Goal: Information Seeking & Learning: Learn about a topic

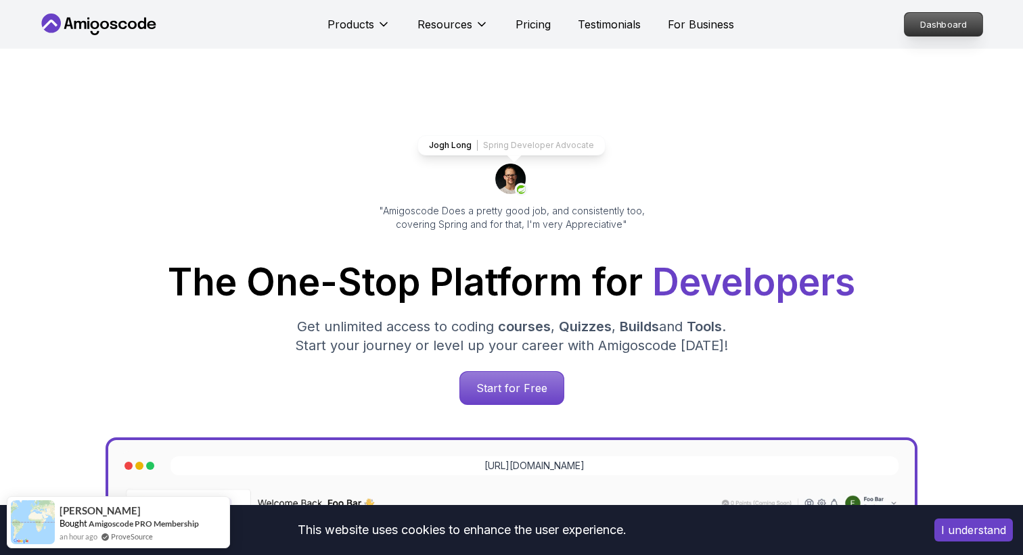
click at [946, 18] on p "Dashboard" at bounding box center [943, 24] width 78 height 23
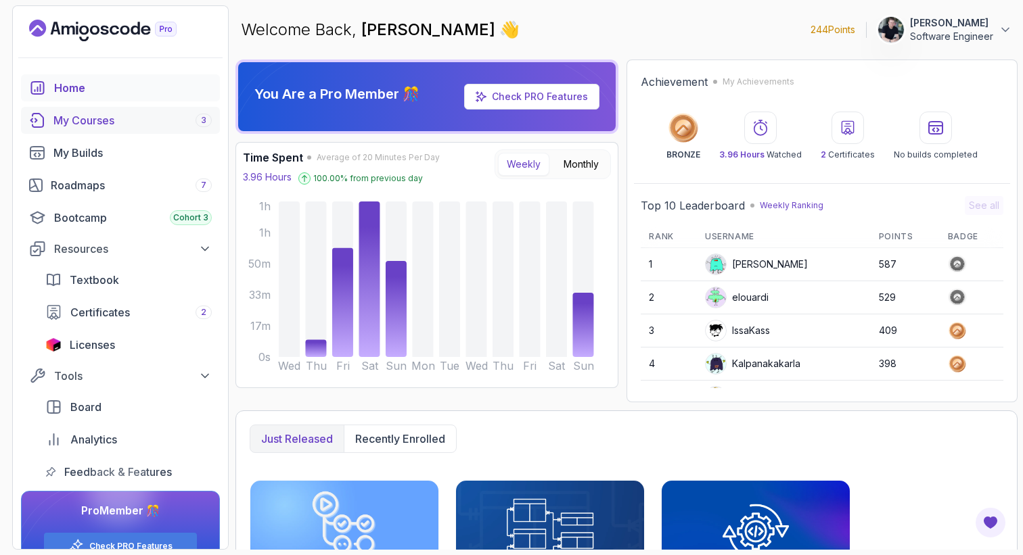
click at [112, 122] on div "My Courses 3" at bounding box center [132, 120] width 158 height 16
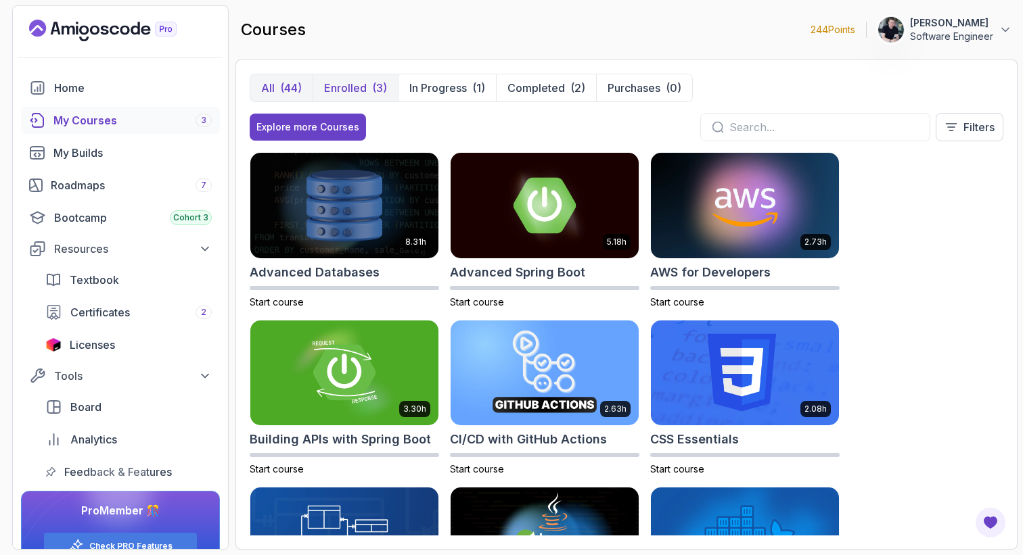
click at [370, 91] on button "Enrolled (3)" at bounding box center [354, 87] width 85 height 27
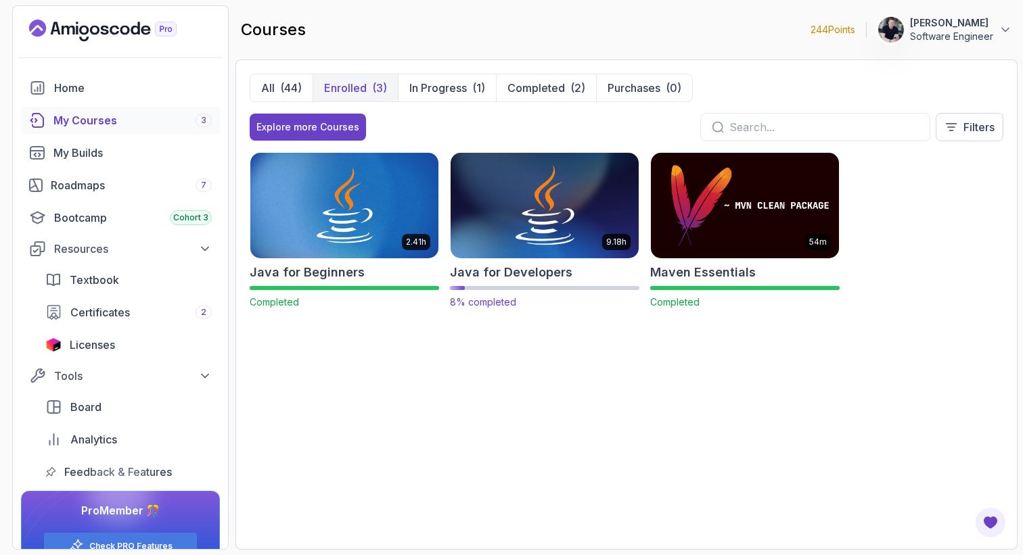
click at [507, 219] on img at bounding box center [544, 205] width 197 height 110
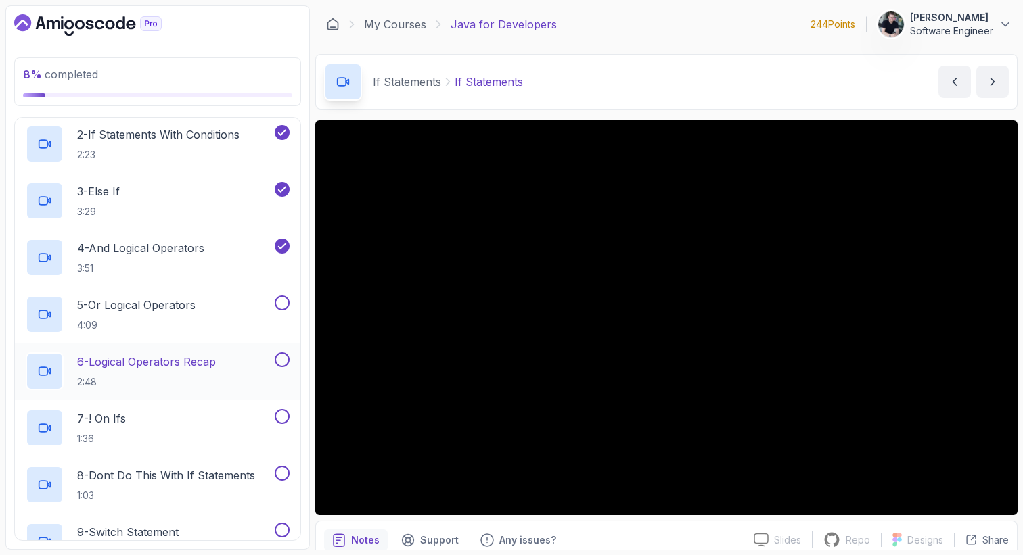
scroll to position [191, 0]
click at [133, 327] on p "4:09" at bounding box center [136, 324] width 118 height 14
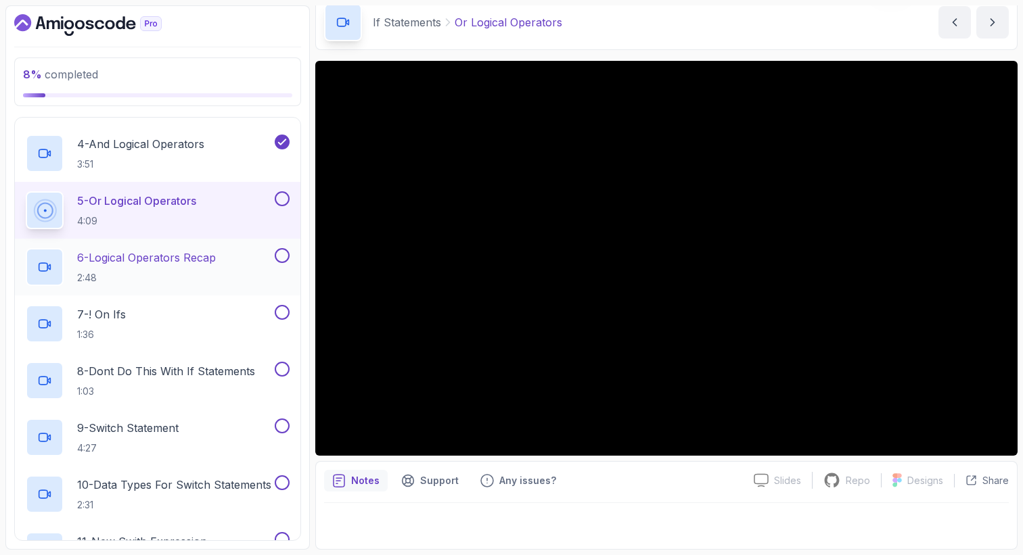
scroll to position [286, 0]
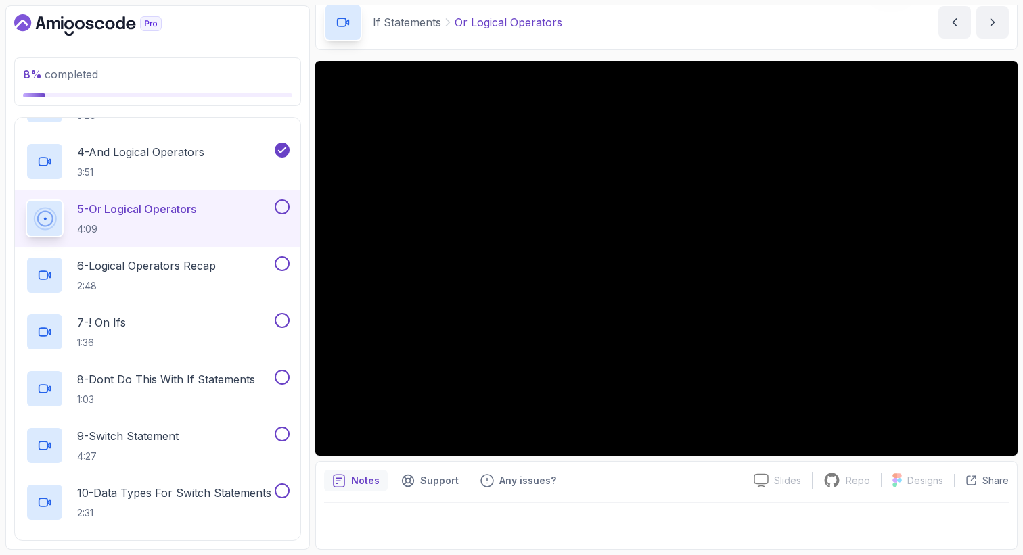
click at [624, 474] on div "Notes Support Any issues?" at bounding box center [533, 481] width 419 height 22
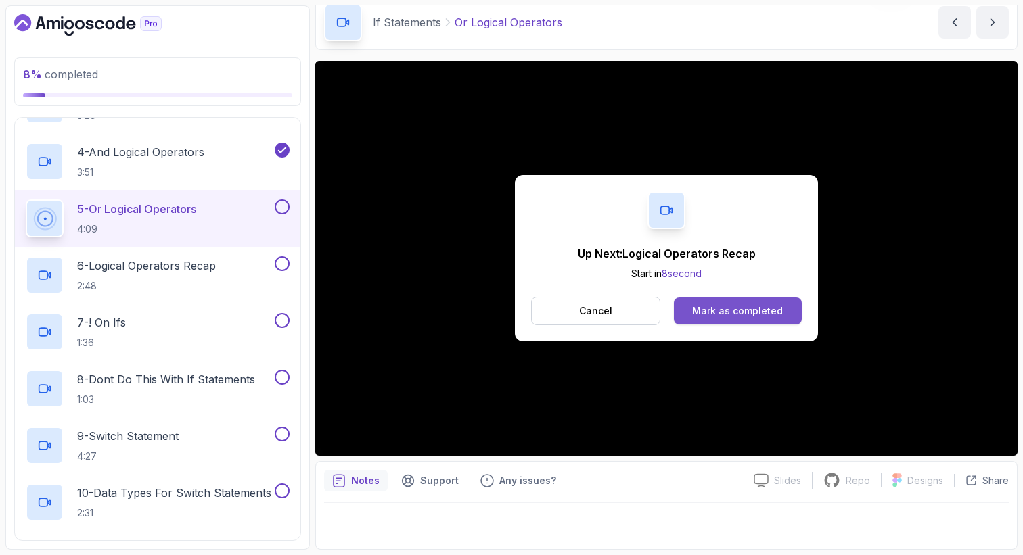
click at [766, 319] on button "Mark as completed" at bounding box center [738, 311] width 128 height 27
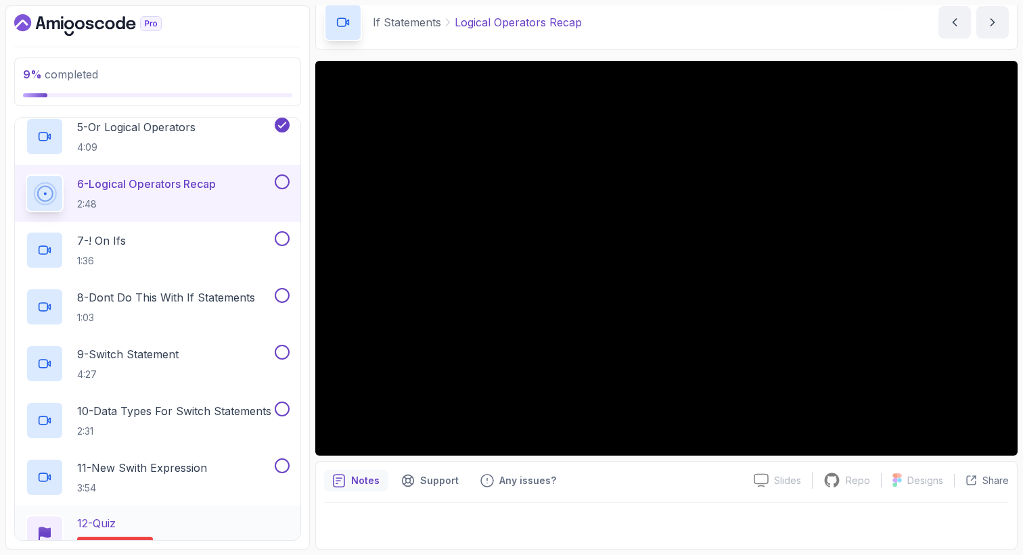
scroll to position [348, 0]
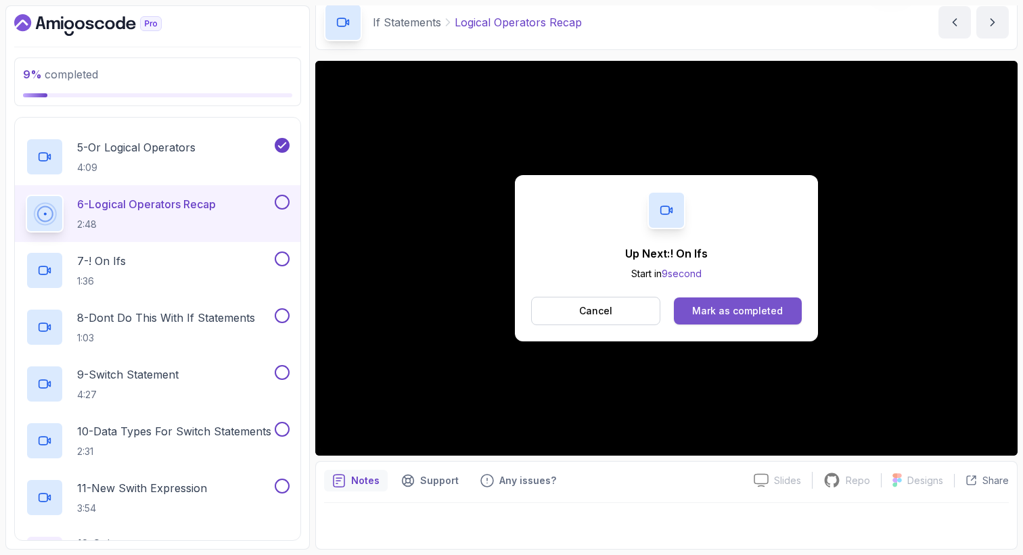
click at [735, 324] on button "Mark as completed" at bounding box center [738, 311] width 128 height 27
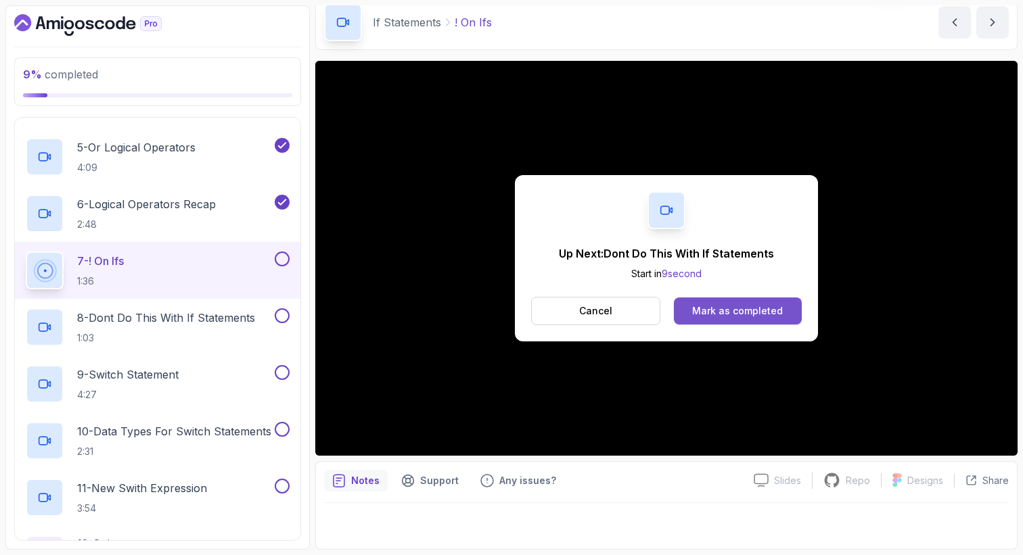
click at [739, 316] on div "Mark as completed" at bounding box center [737, 311] width 91 height 14
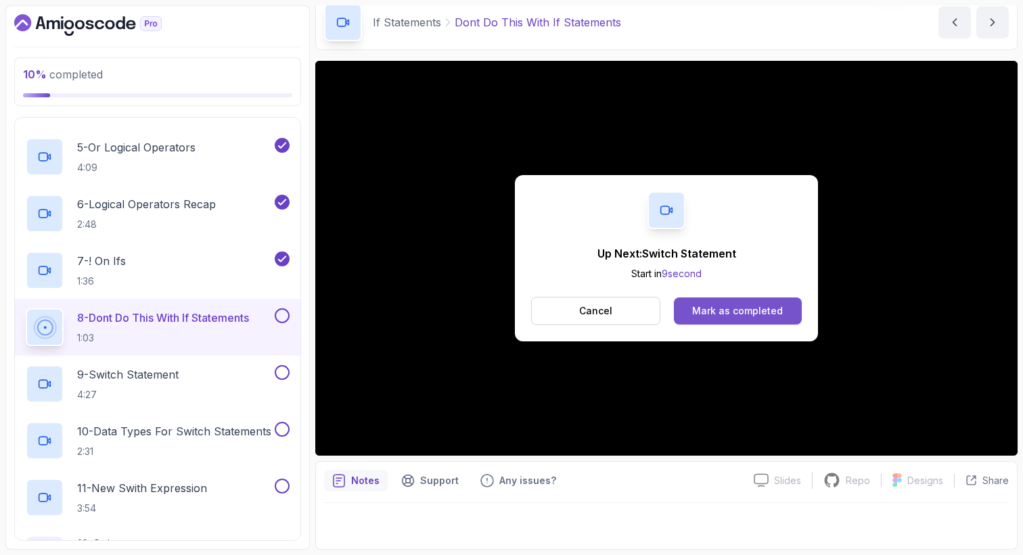
click at [730, 317] on div "Mark as completed" at bounding box center [737, 311] width 91 height 14
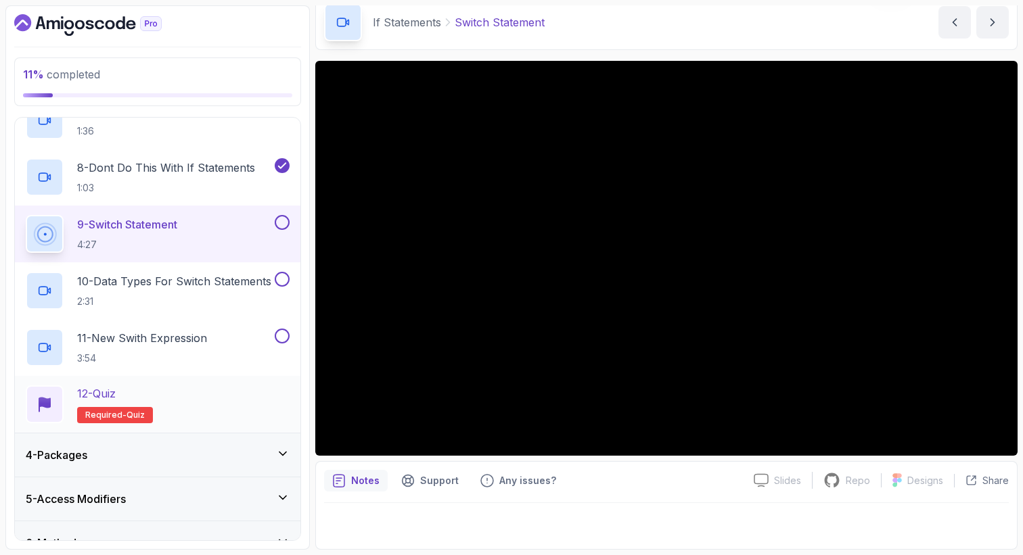
scroll to position [404, 0]
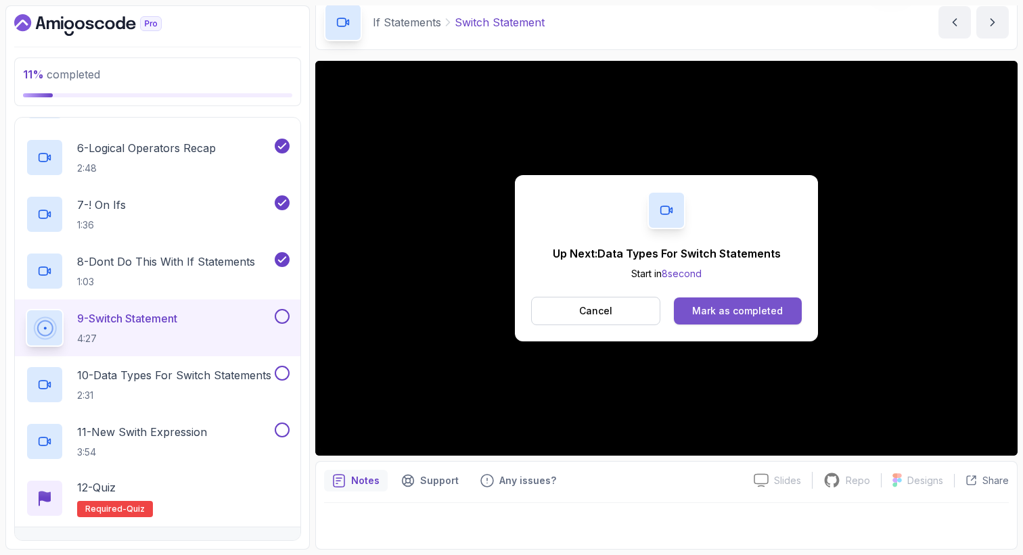
click at [730, 315] on div "Mark as completed" at bounding box center [737, 311] width 91 height 14
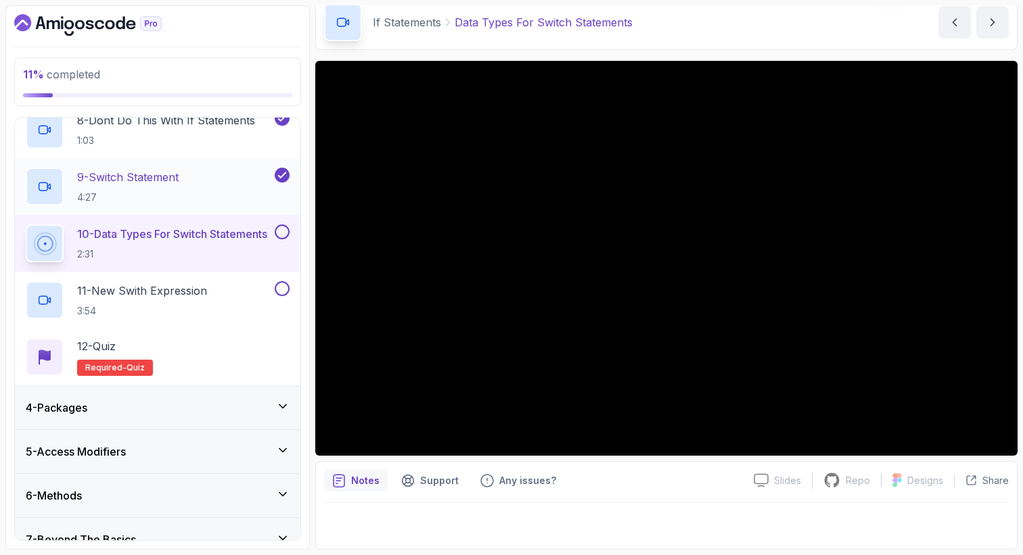
scroll to position [546, 0]
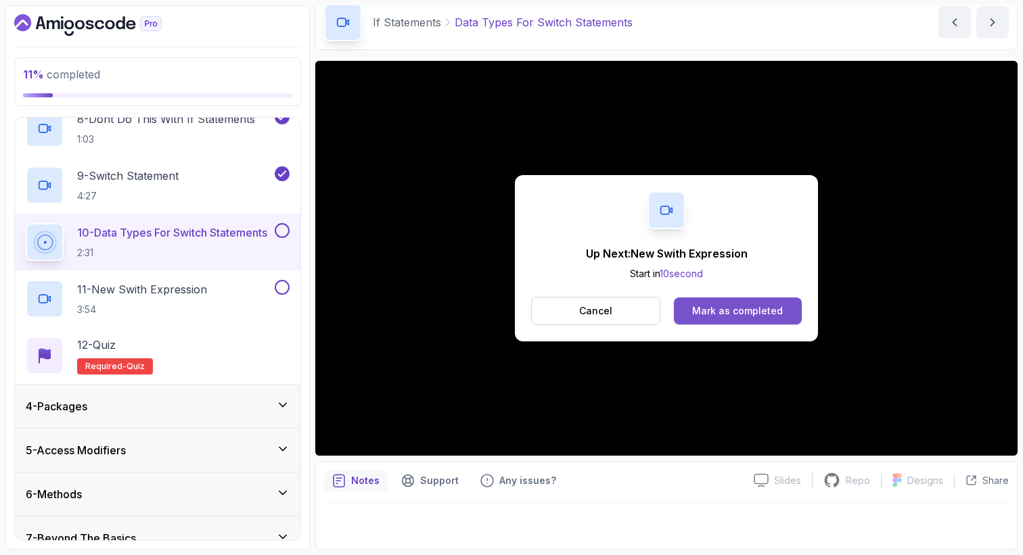
click at [761, 312] on div "Mark as completed" at bounding box center [737, 311] width 91 height 14
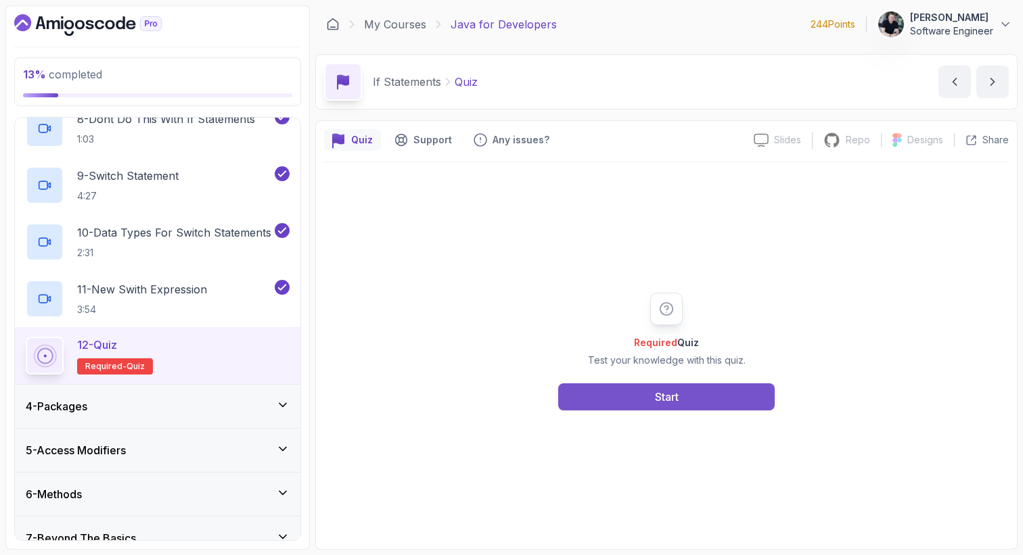
click at [579, 398] on button "Start" at bounding box center [666, 396] width 216 height 27
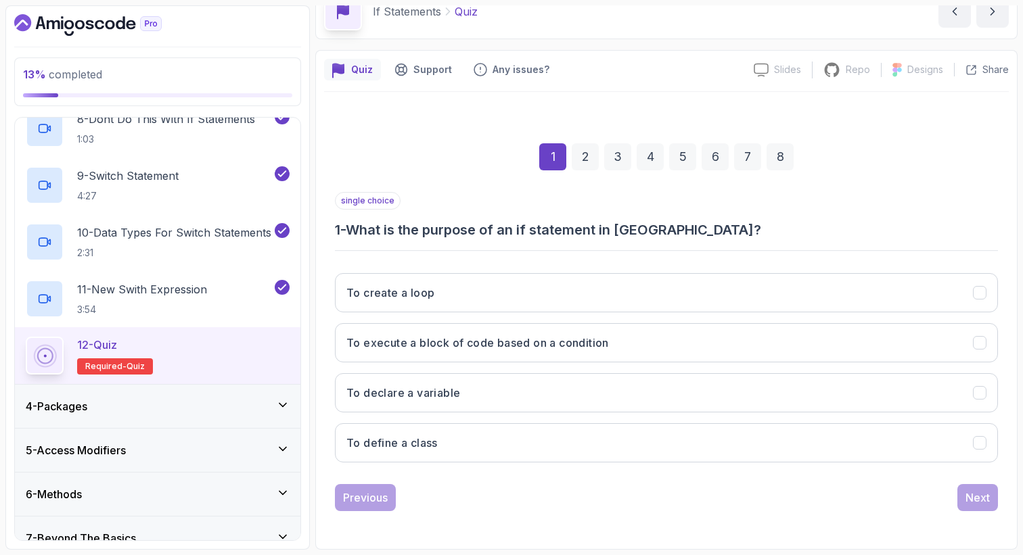
scroll to position [70, 0]
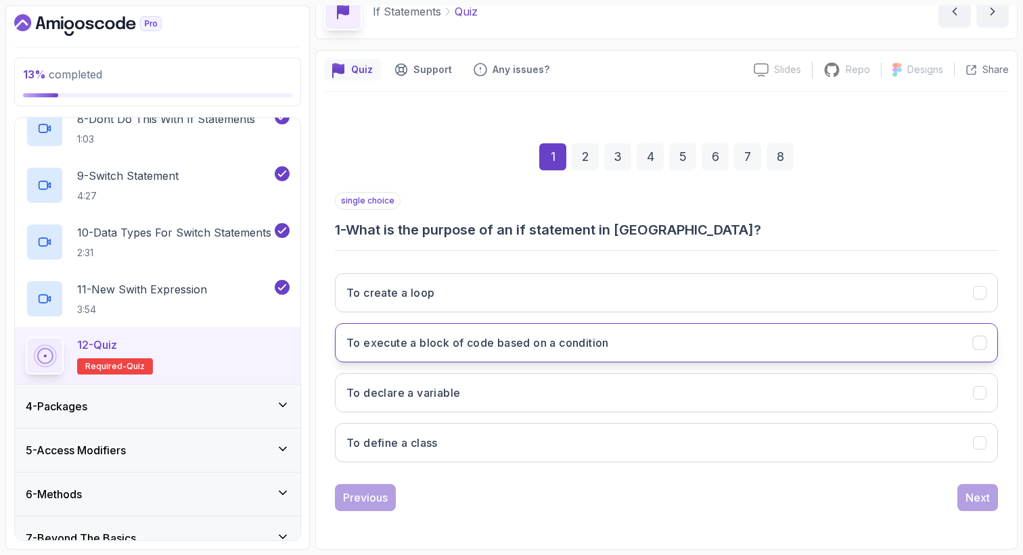
click at [459, 356] on button "To execute a block of code based on a condition" at bounding box center [666, 342] width 663 height 39
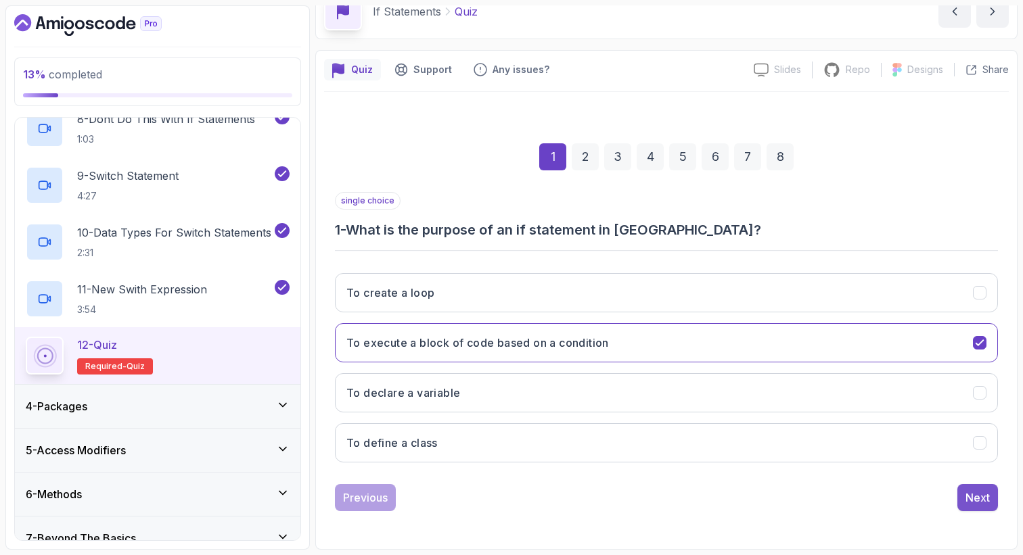
click at [979, 492] on div "Next" at bounding box center [977, 498] width 24 height 16
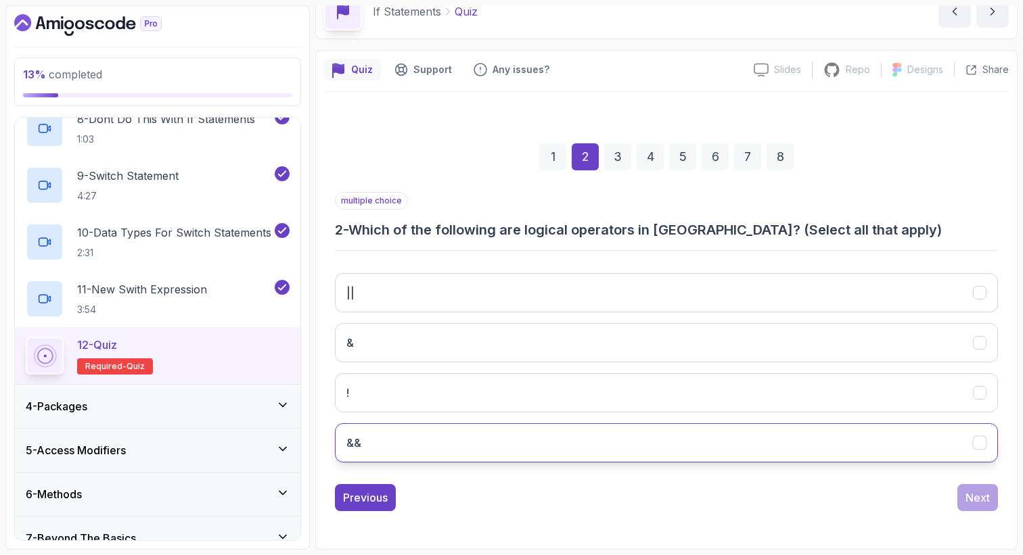
click at [438, 440] on button "&&" at bounding box center [666, 442] width 663 height 39
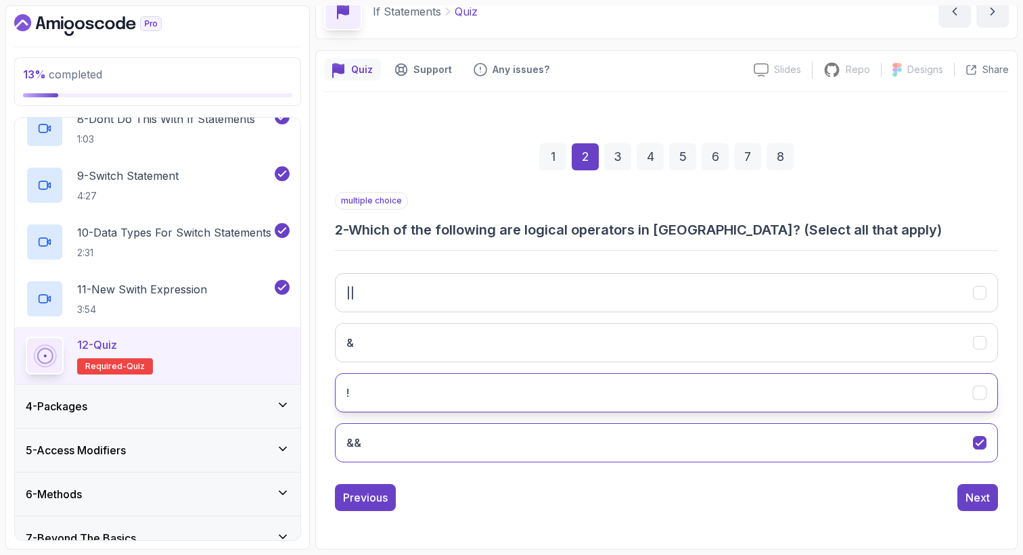
click at [440, 394] on button "!" at bounding box center [666, 392] width 663 height 39
click at [452, 277] on button "||" at bounding box center [666, 292] width 663 height 39
click at [976, 494] on div "Next" at bounding box center [977, 498] width 24 height 16
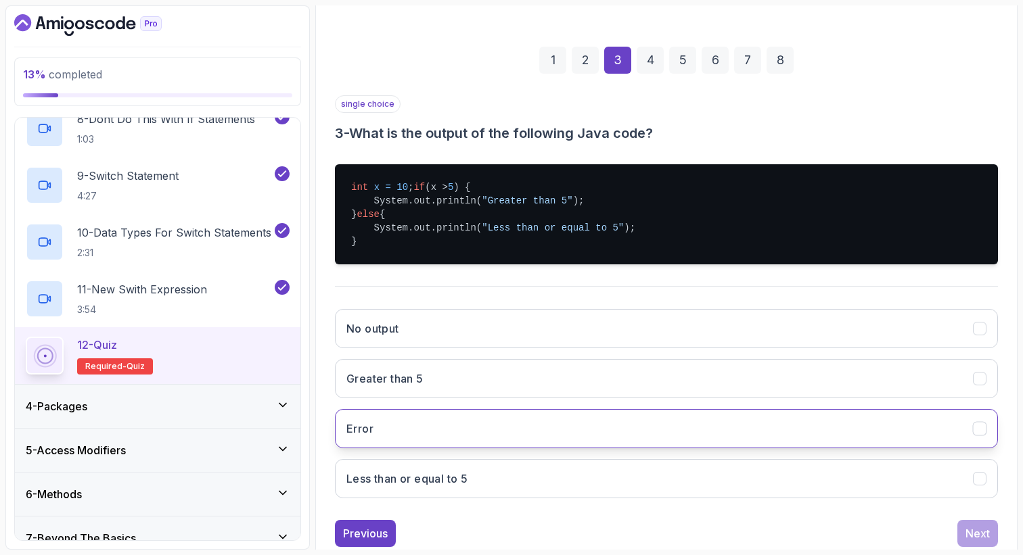
scroll to position [185, 0]
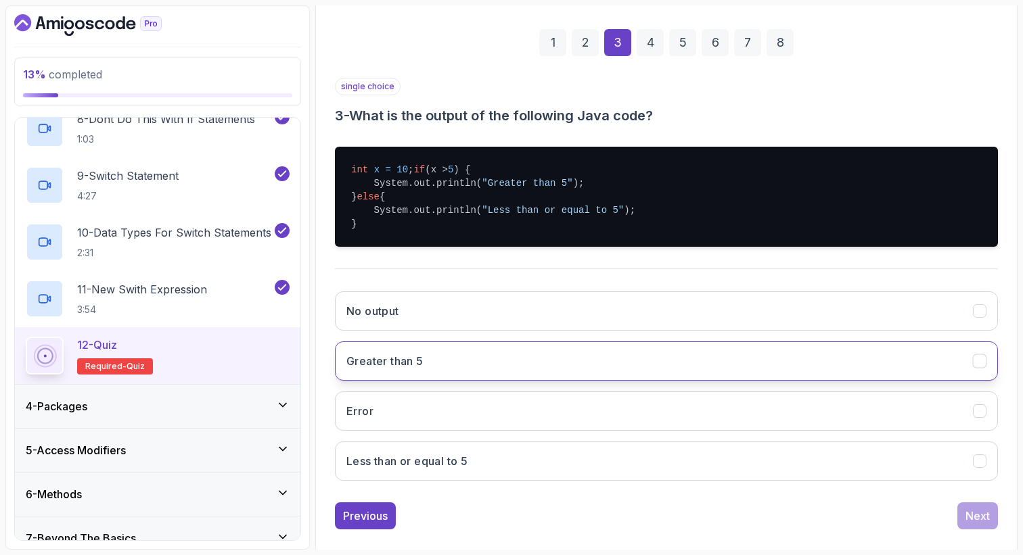
click at [489, 375] on button "Greater than 5" at bounding box center [666, 361] width 663 height 39
click at [971, 524] on div "Next" at bounding box center [977, 516] width 24 height 16
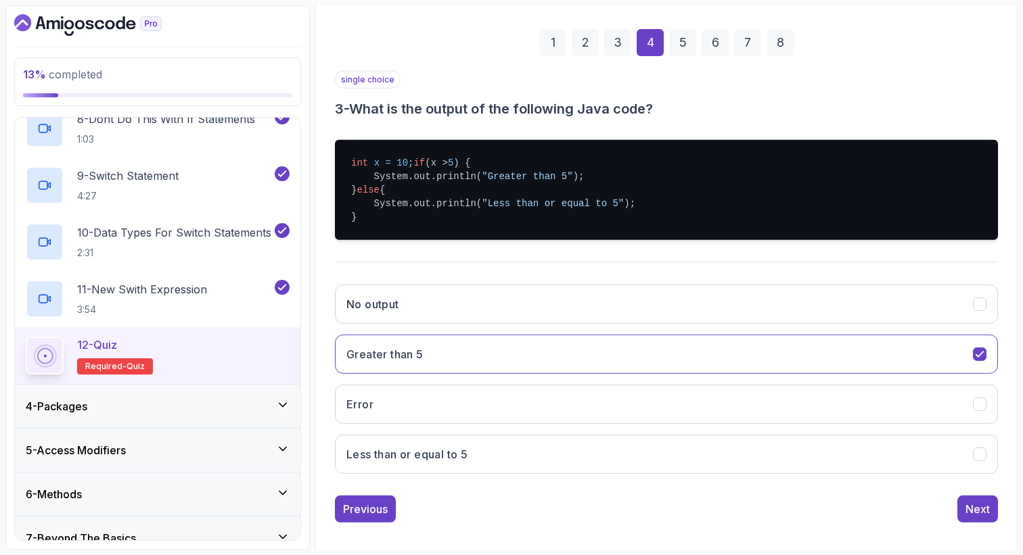
scroll to position [70, 0]
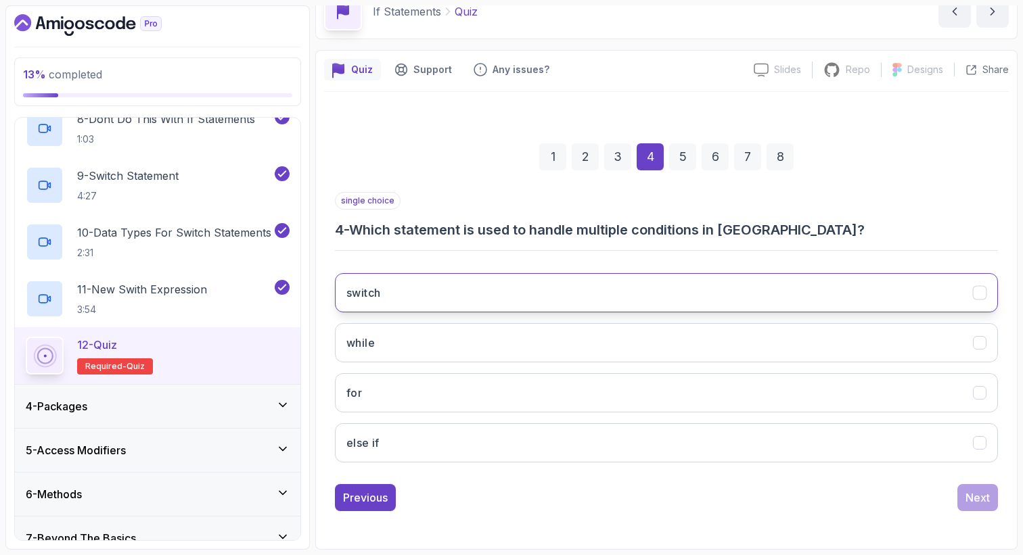
click at [528, 276] on button "switch" at bounding box center [666, 292] width 663 height 39
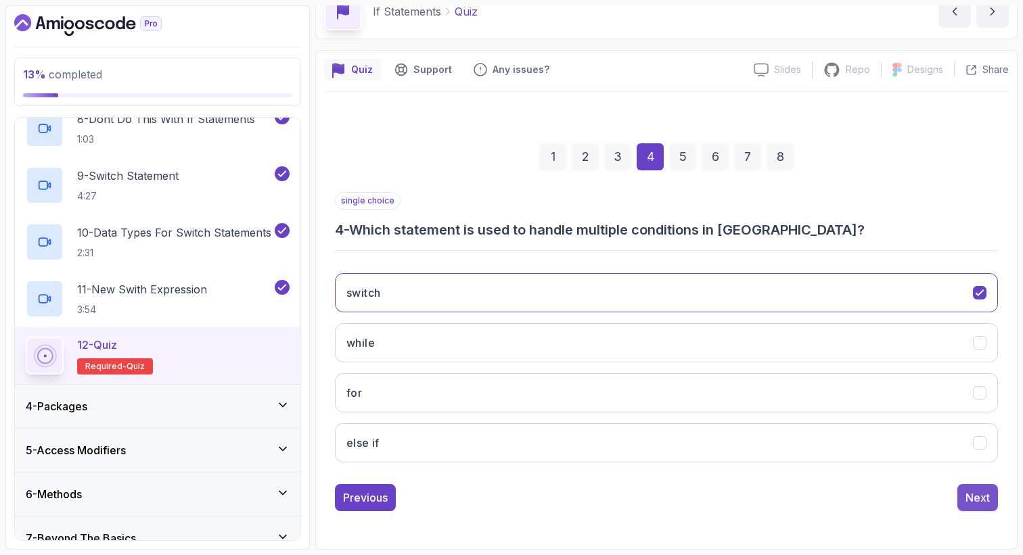
click at [978, 501] on div "Next" at bounding box center [977, 498] width 24 height 16
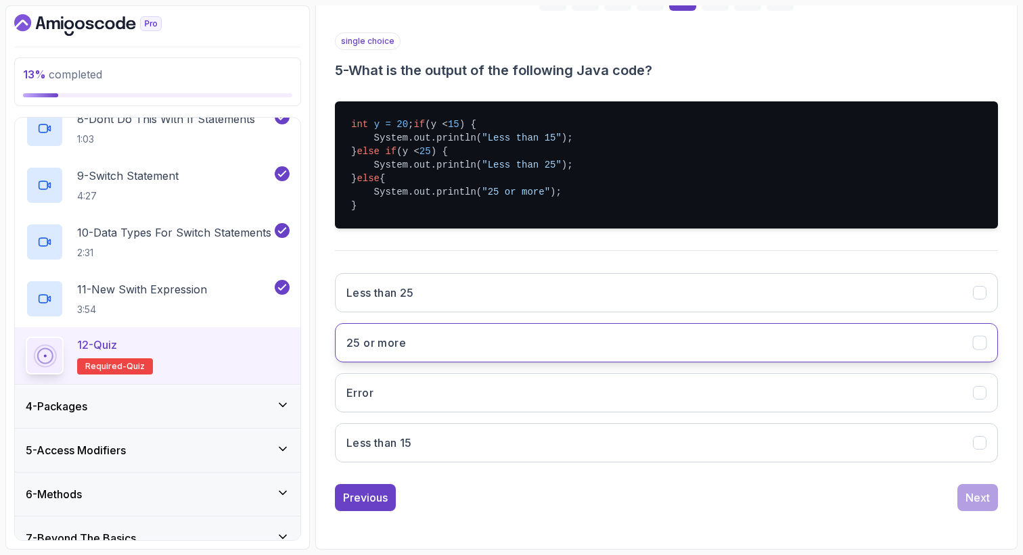
scroll to position [243, 0]
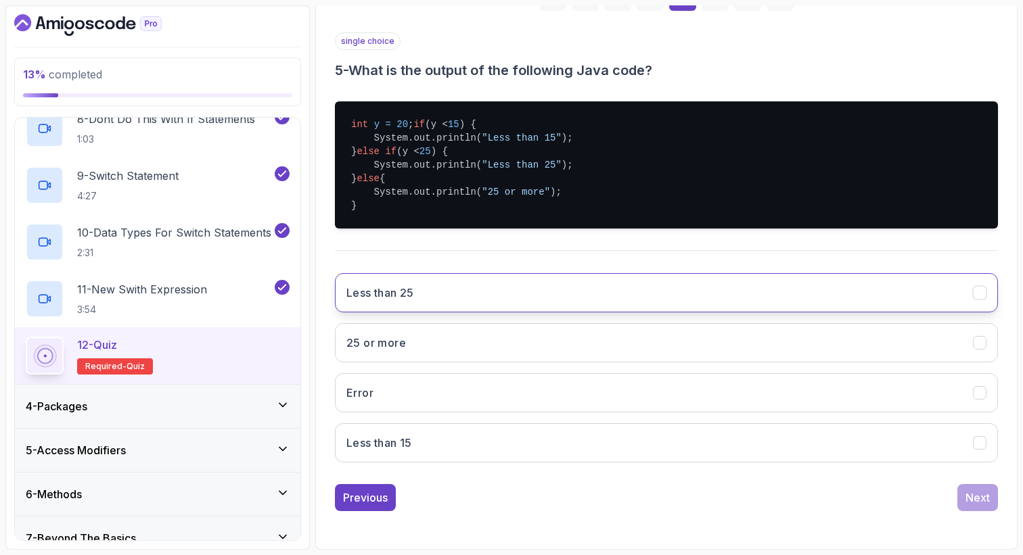
click at [553, 303] on button "Less than 25" at bounding box center [666, 292] width 663 height 39
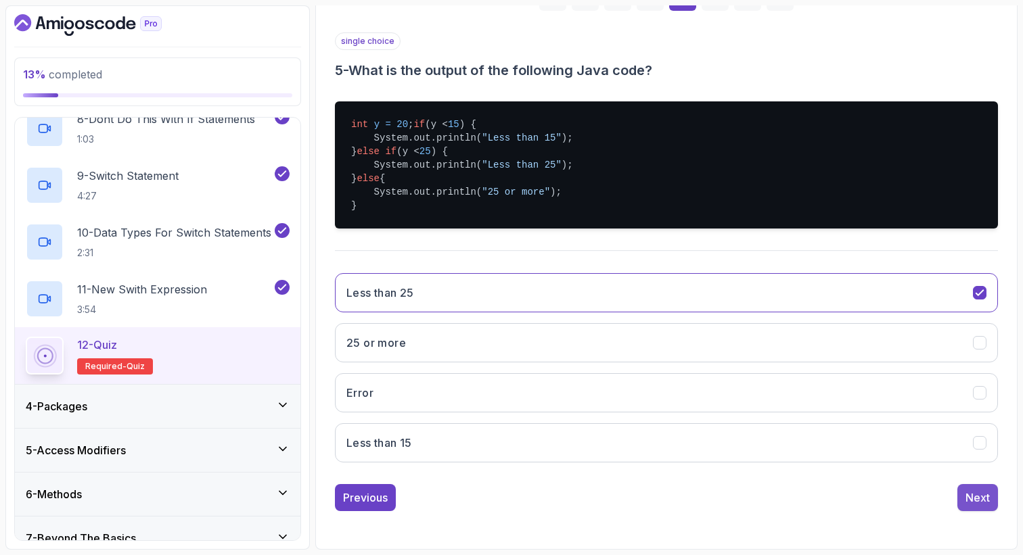
click at [965, 492] on div "Next" at bounding box center [977, 498] width 24 height 16
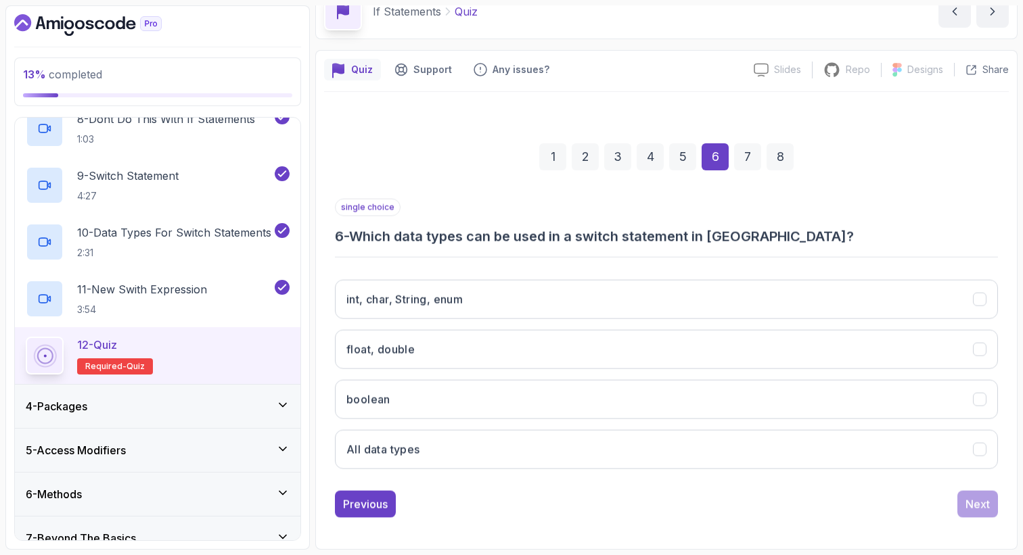
scroll to position [70, 0]
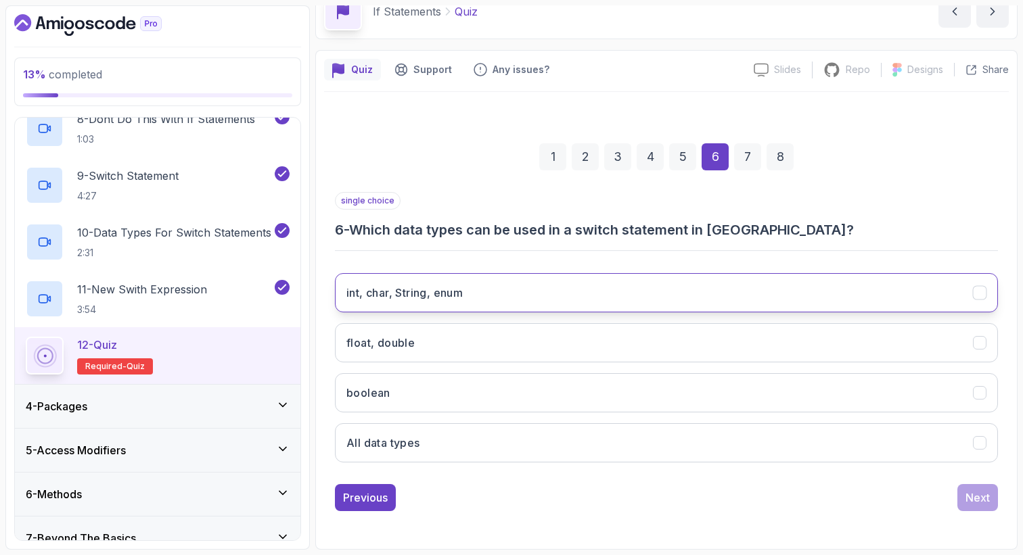
click at [605, 301] on button "int, char, String, enum" at bounding box center [666, 292] width 663 height 39
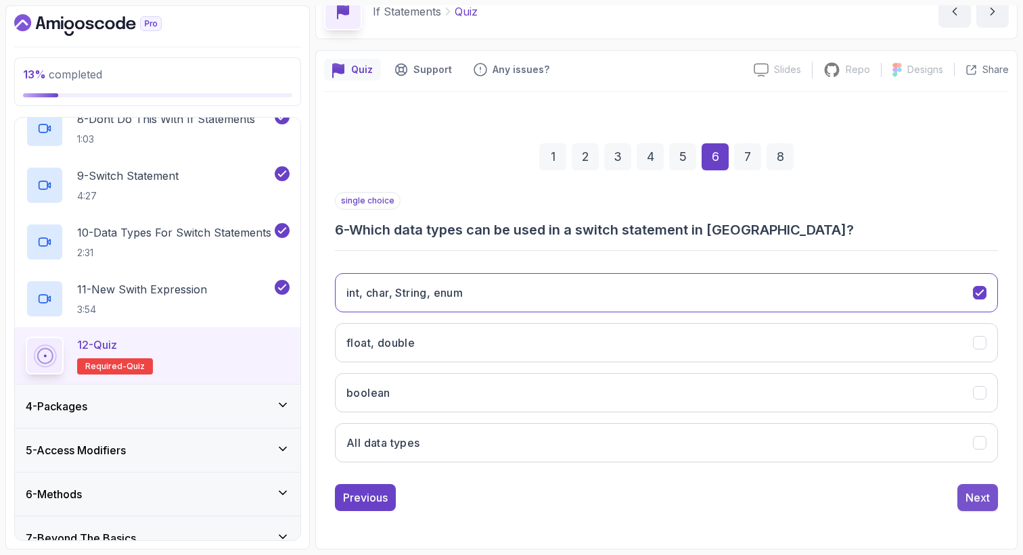
click at [962, 497] on button "Next" at bounding box center [977, 497] width 41 height 27
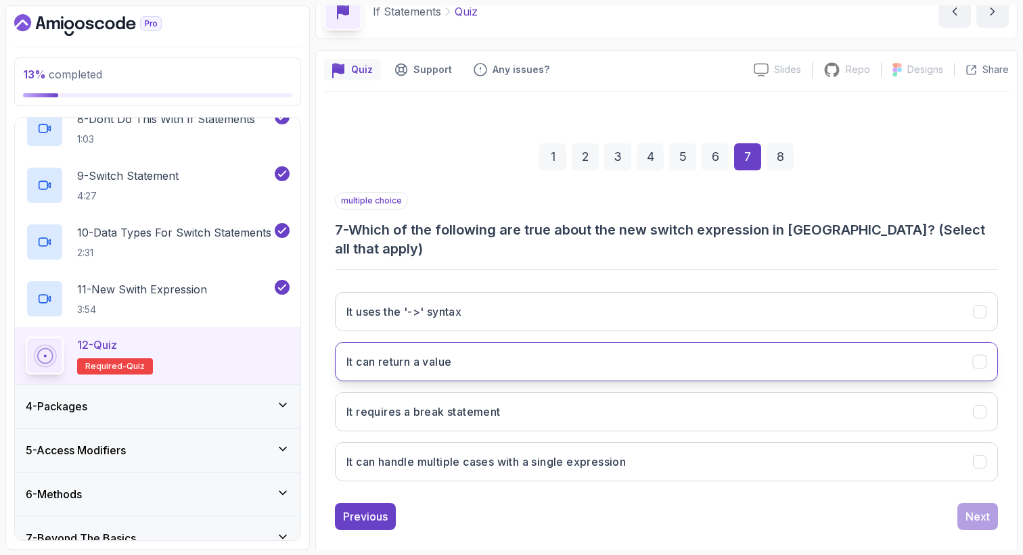
click at [563, 350] on button "It can return a value" at bounding box center [666, 361] width 663 height 39
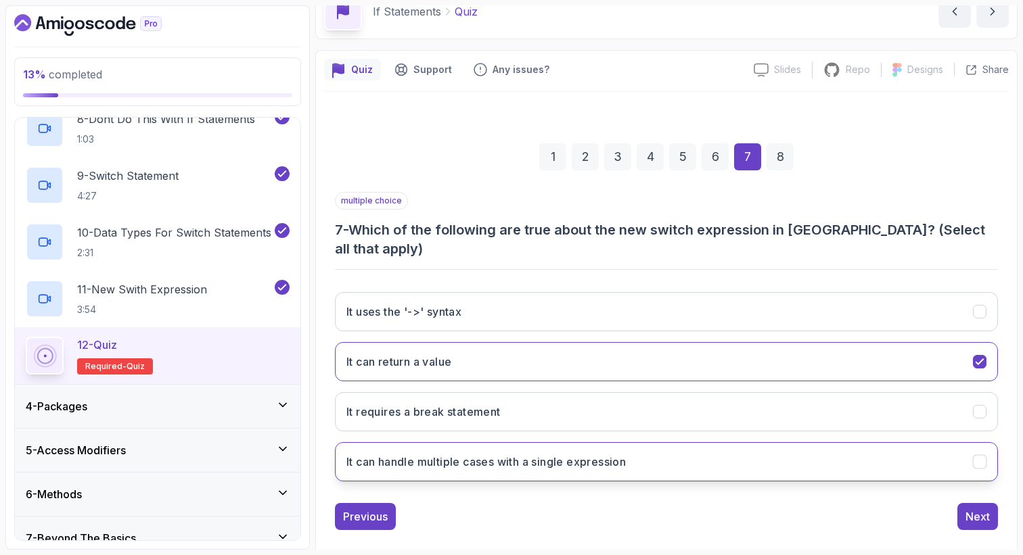
click at [546, 452] on button "It can handle multiple cases with a single expression" at bounding box center [666, 461] width 663 height 39
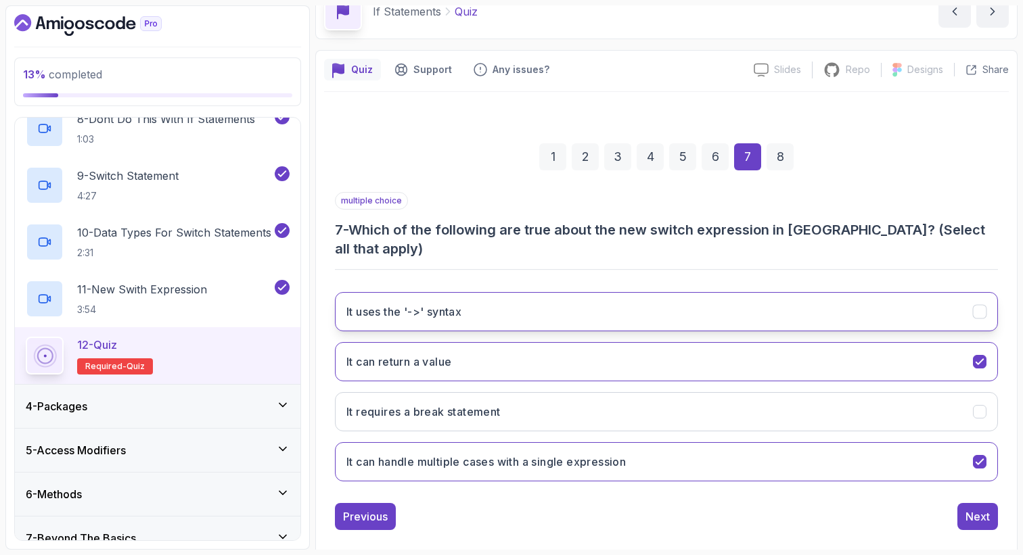
click at [440, 304] on h3 "It uses the '->' syntax" at bounding box center [403, 312] width 115 height 16
click at [979, 509] on div "Next" at bounding box center [977, 517] width 24 height 16
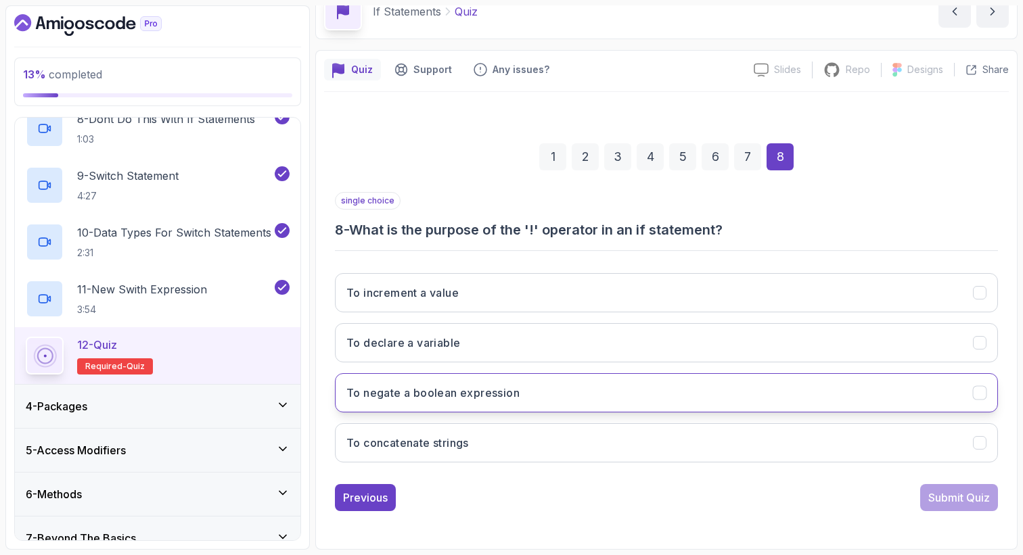
click at [493, 403] on button "To negate a boolean expression" at bounding box center [666, 392] width 663 height 39
click at [965, 496] on div "Submit Quiz" at bounding box center [959, 498] width 62 height 16
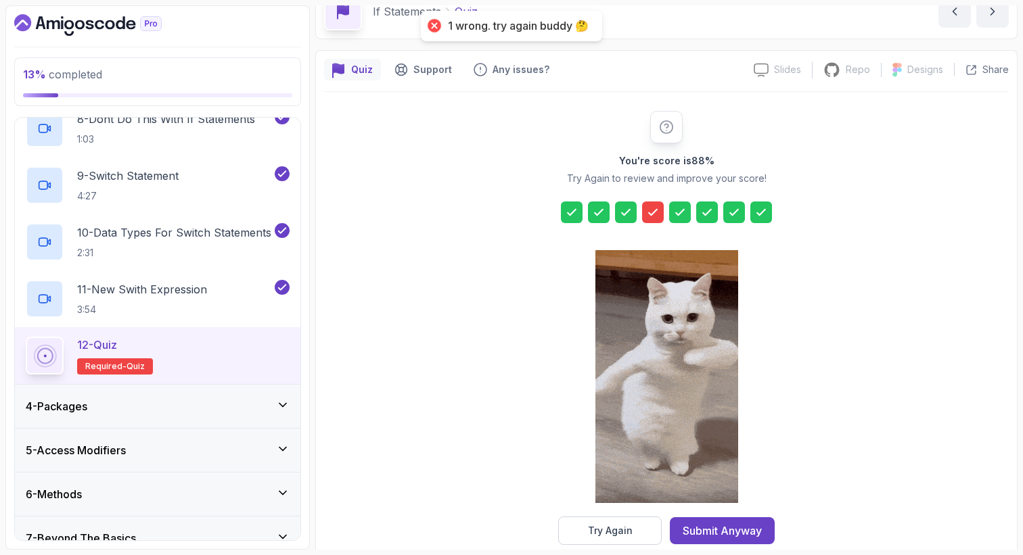
click at [659, 218] on div at bounding box center [653, 213] width 22 height 22
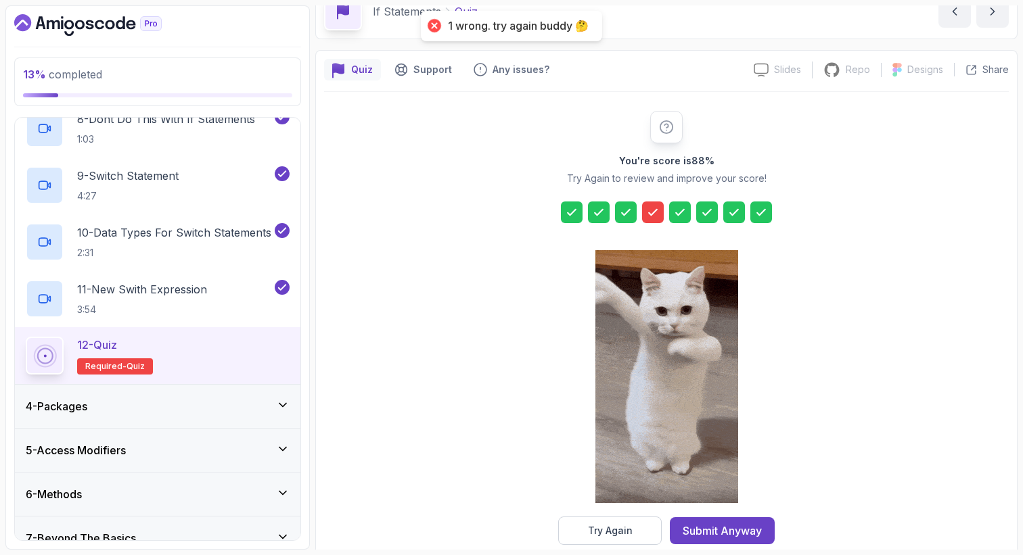
click at [659, 218] on div at bounding box center [653, 213] width 22 height 22
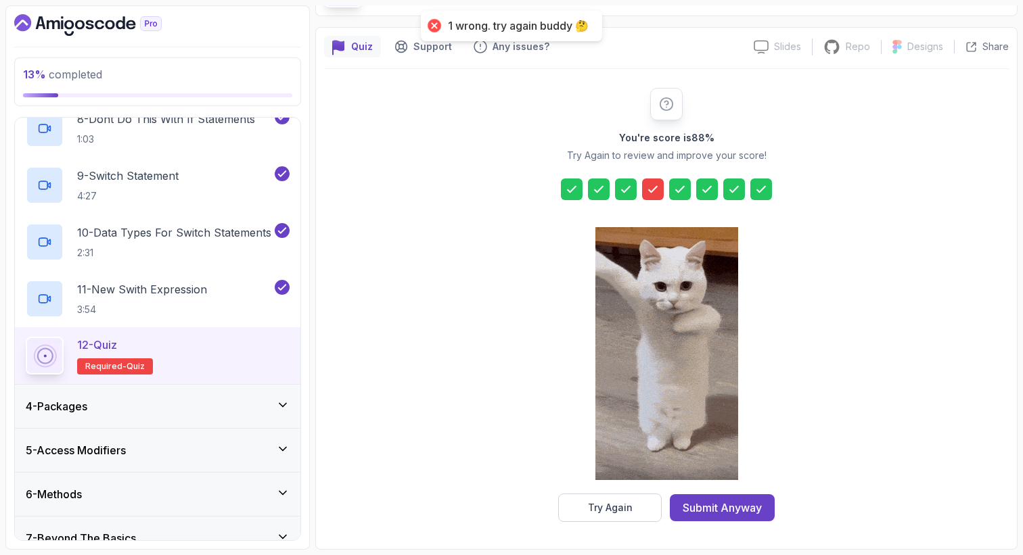
scroll to position [93, 0]
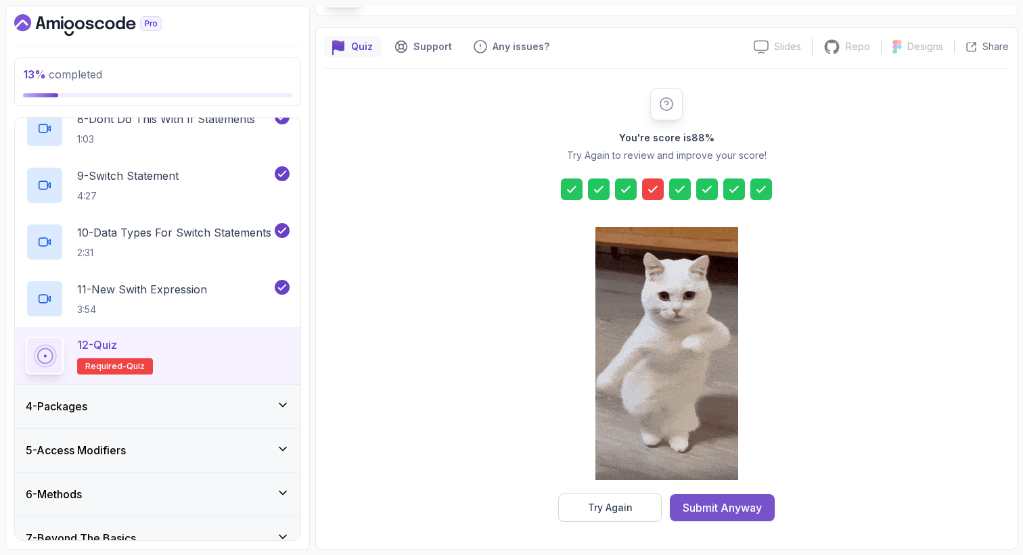
click at [753, 507] on div "Submit Anyway" at bounding box center [721, 508] width 79 height 16
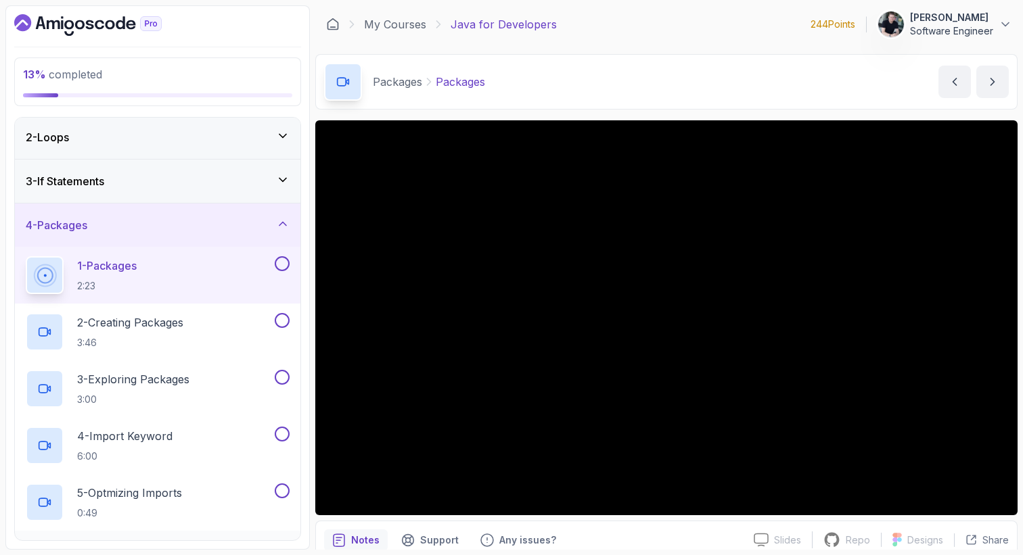
scroll to position [45, 0]
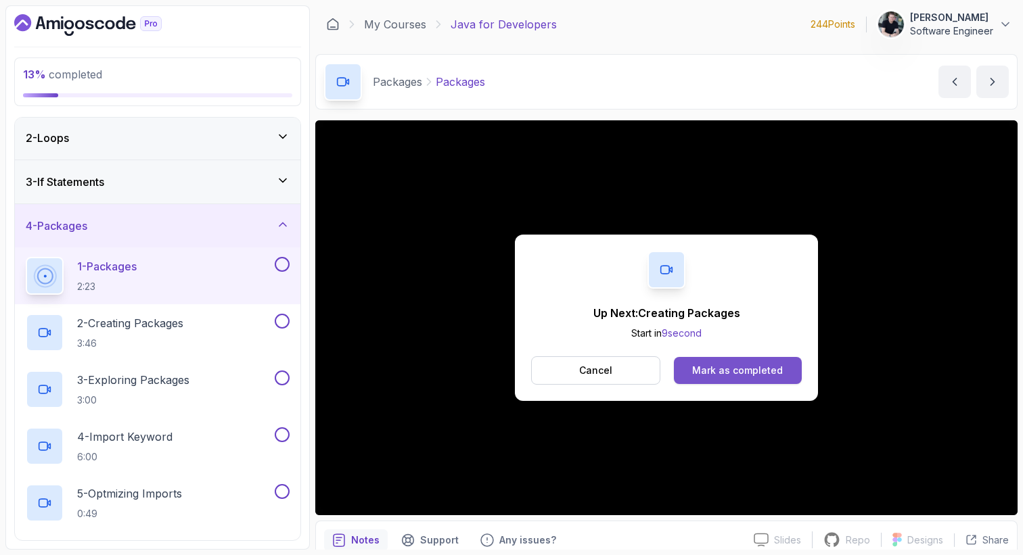
click at [708, 369] on div "Mark as completed" at bounding box center [737, 371] width 91 height 14
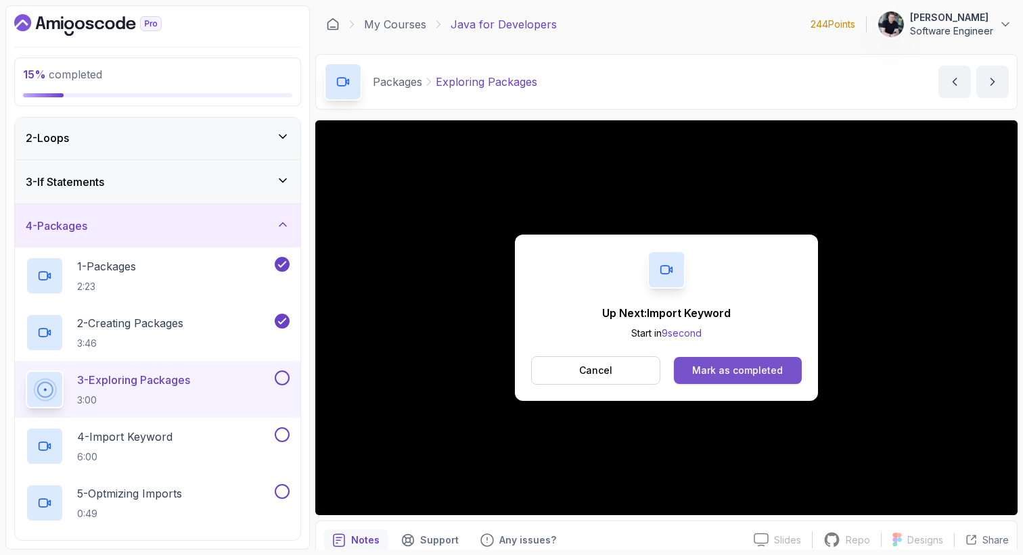
click at [734, 360] on button "Mark as completed" at bounding box center [738, 370] width 128 height 27
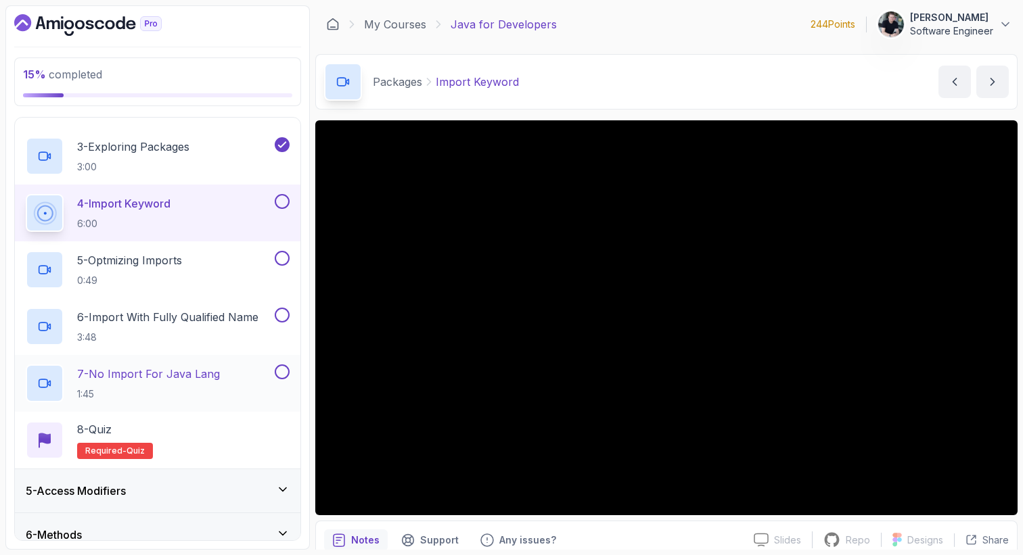
scroll to position [242, 0]
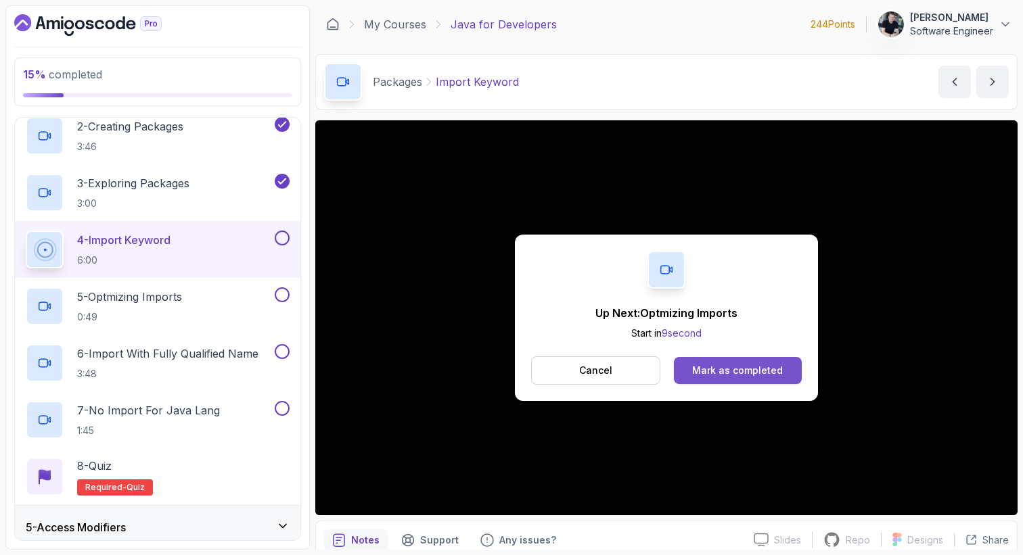
click at [756, 357] on button "Mark as completed" at bounding box center [738, 370] width 128 height 27
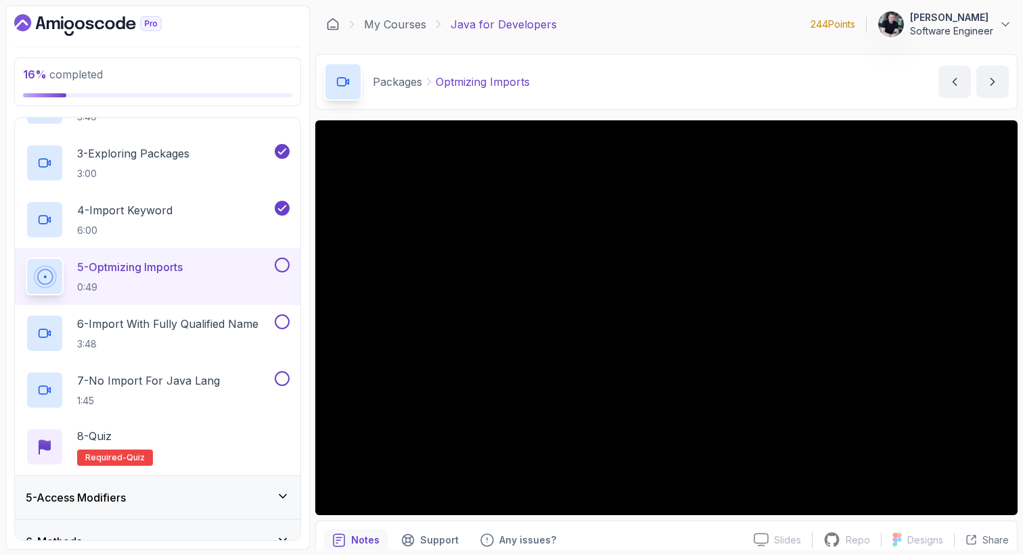
scroll to position [285, 0]
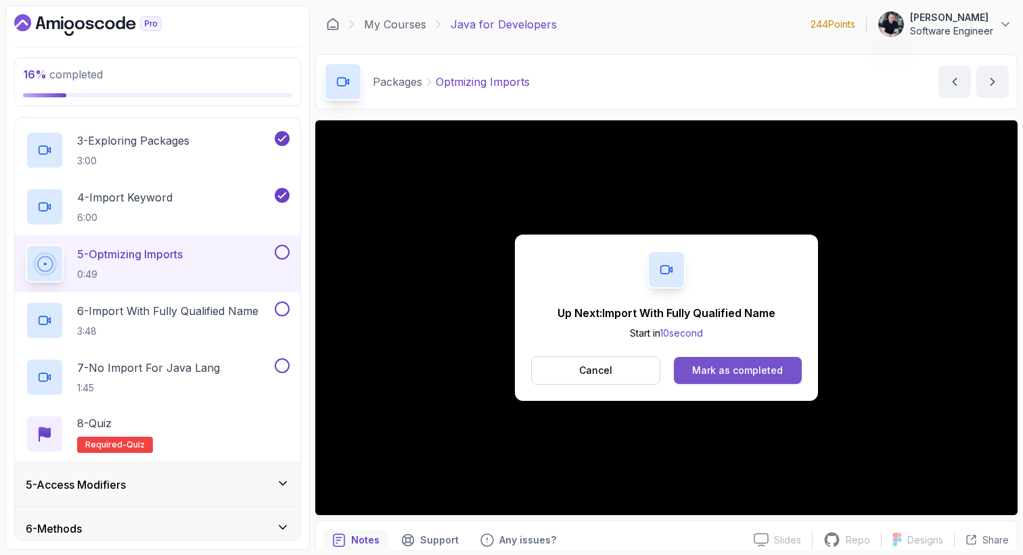
click at [722, 369] on div "Mark as completed" at bounding box center [737, 371] width 91 height 14
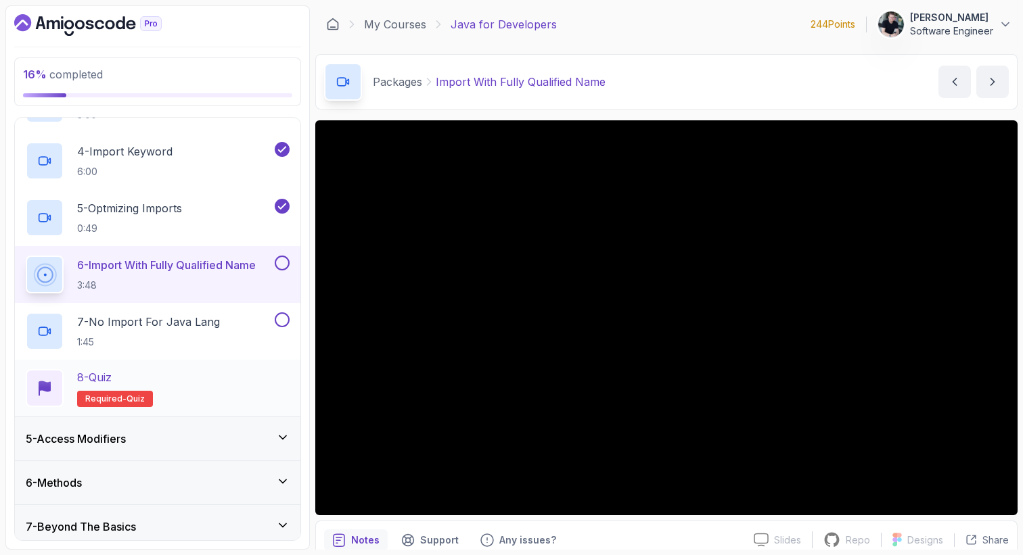
scroll to position [346, 0]
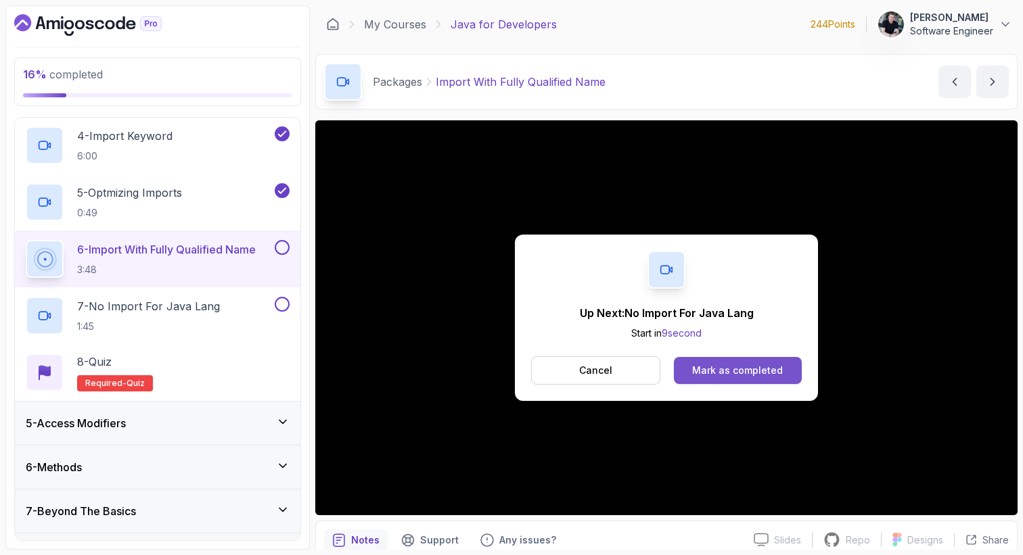
click at [693, 373] on button "Mark as completed" at bounding box center [738, 370] width 128 height 27
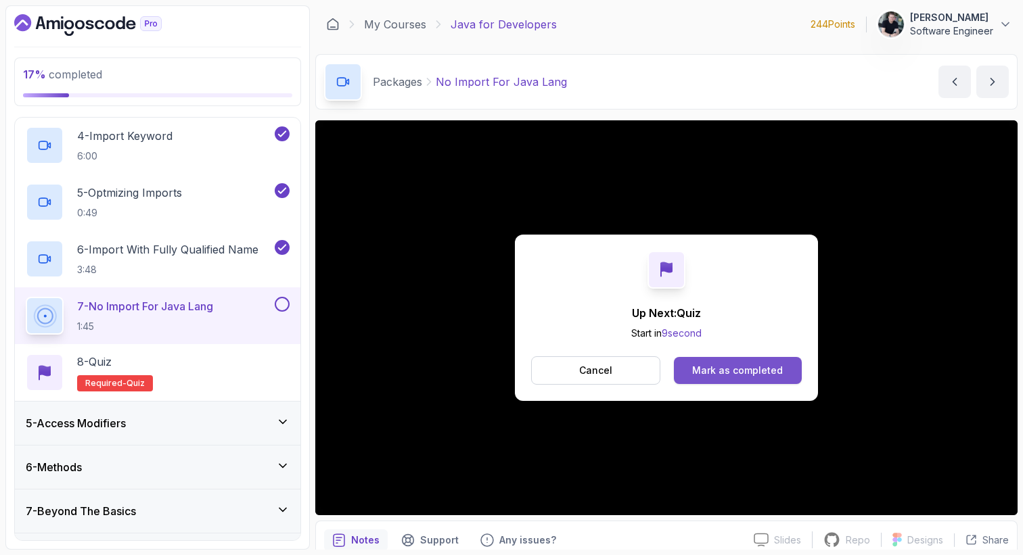
click at [745, 376] on div "Mark as completed" at bounding box center [737, 371] width 91 height 14
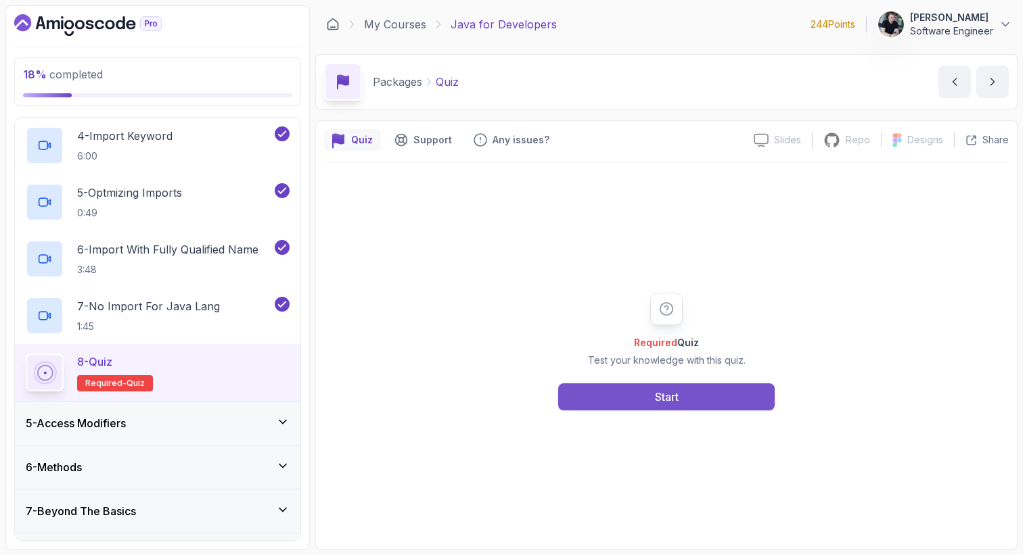
click at [622, 392] on button "Start" at bounding box center [666, 396] width 216 height 27
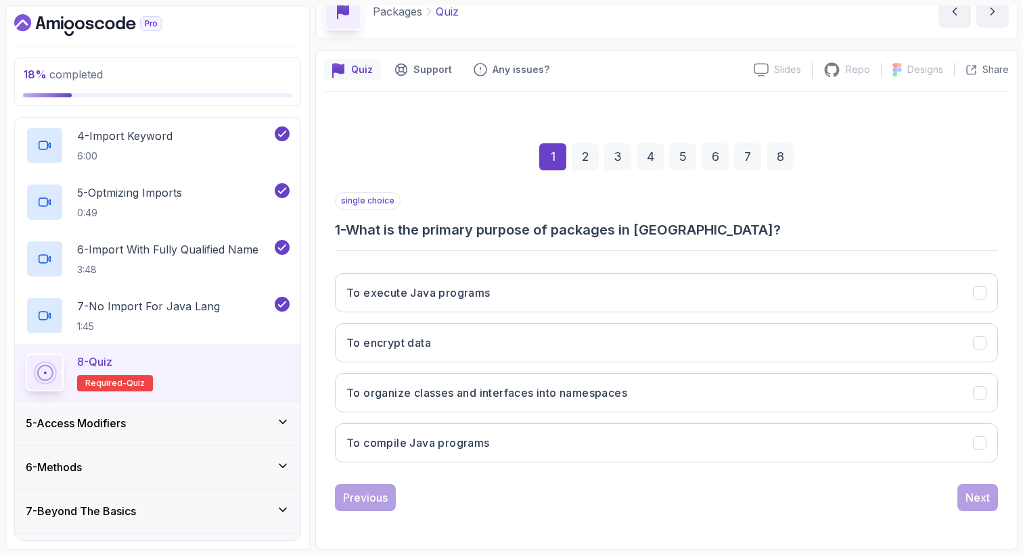
scroll to position [70, 0]
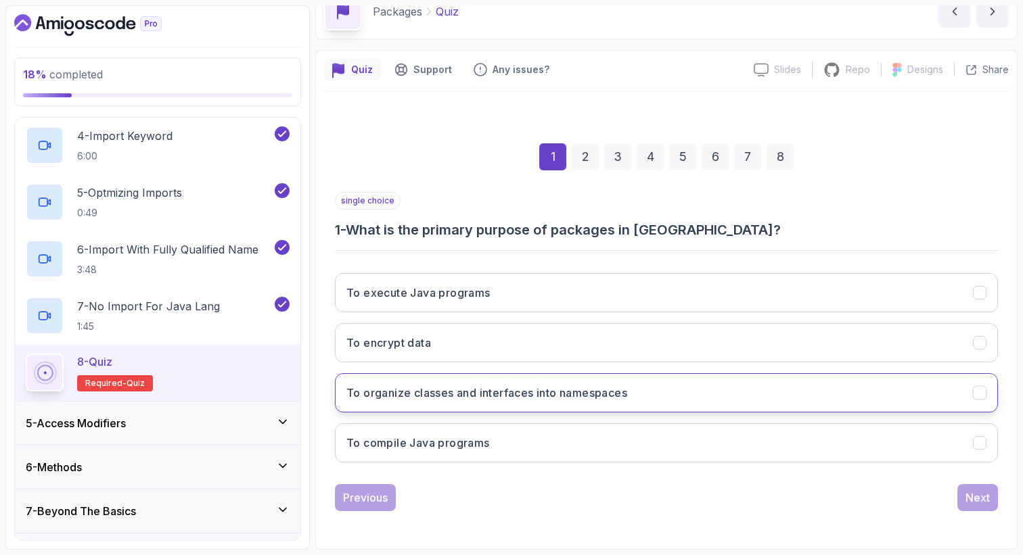
click at [492, 406] on button "To organize classes and interfaces into namespaces" at bounding box center [666, 392] width 663 height 39
click at [977, 494] on div "Next" at bounding box center [977, 498] width 24 height 16
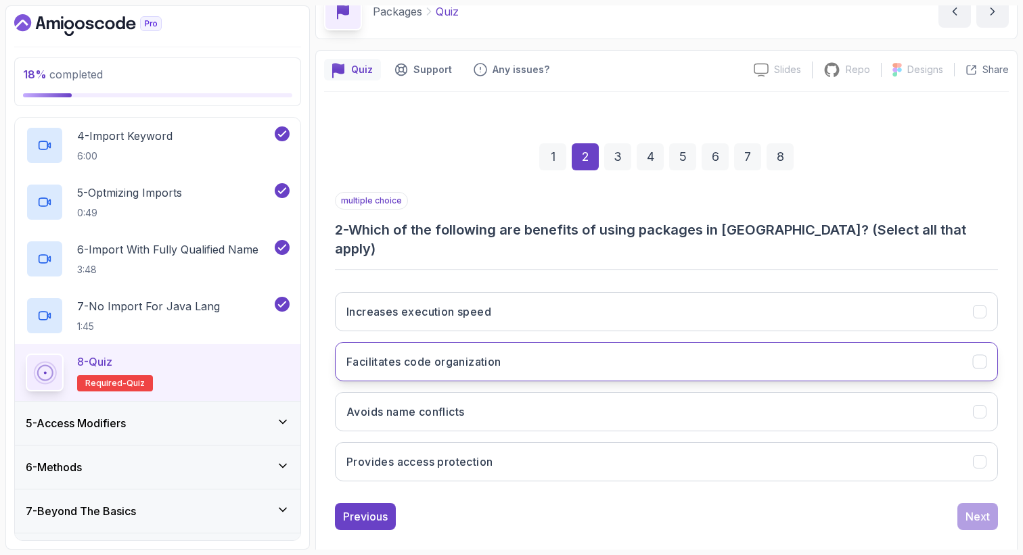
click at [425, 354] on h3 "Facilitates code organization" at bounding box center [423, 362] width 155 height 16
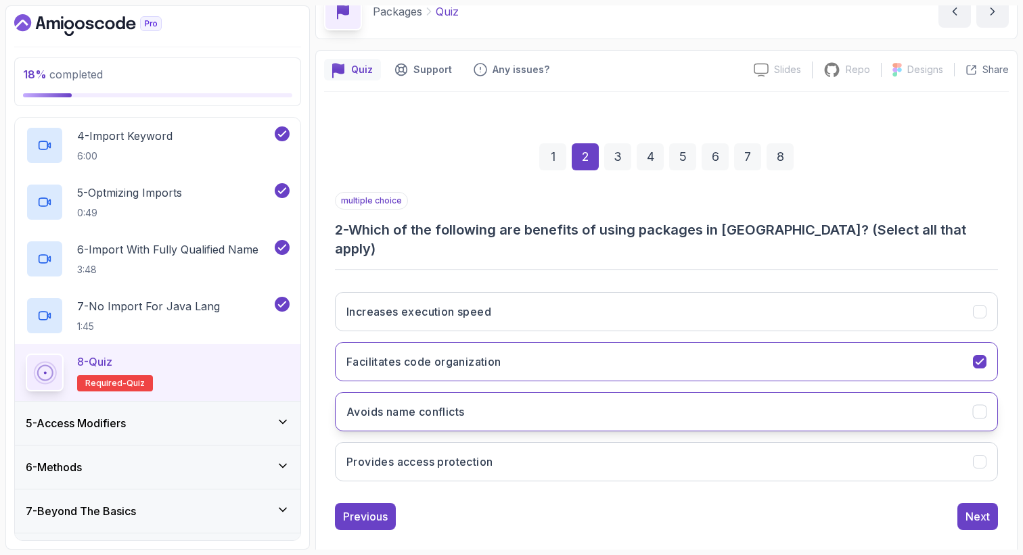
click at [467, 400] on button "Avoids name conflicts" at bounding box center [666, 411] width 663 height 39
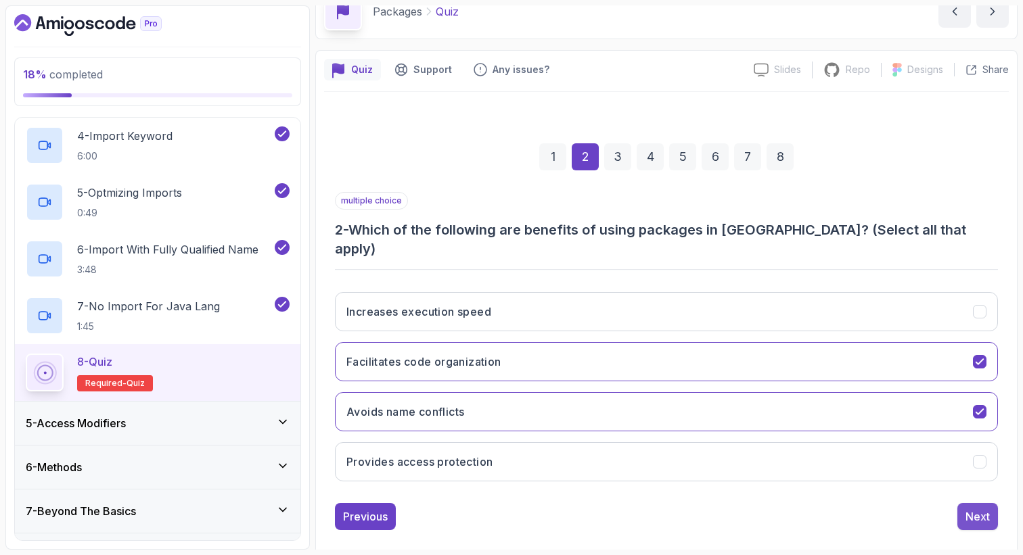
click at [973, 509] on div "Next" at bounding box center [977, 517] width 24 height 16
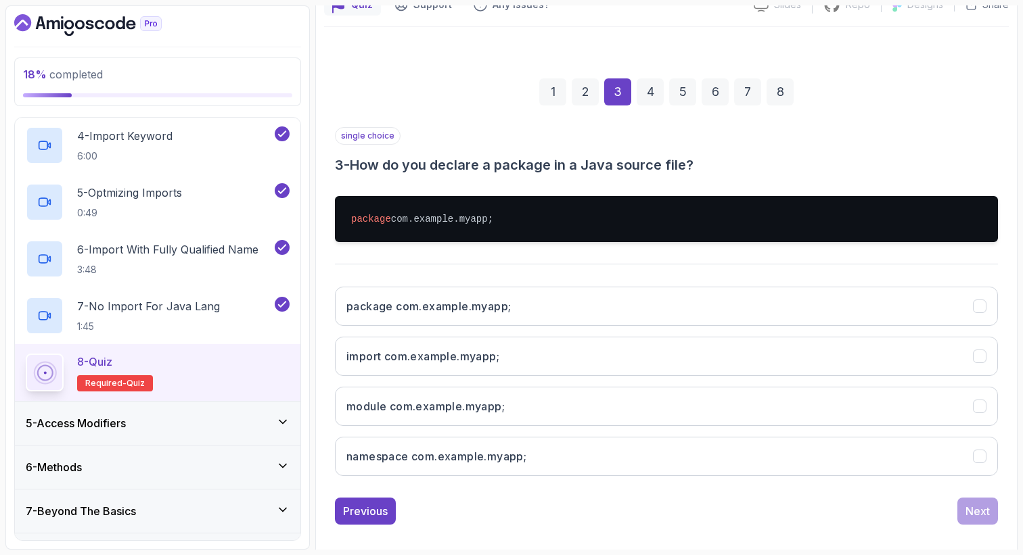
scroll to position [145, 0]
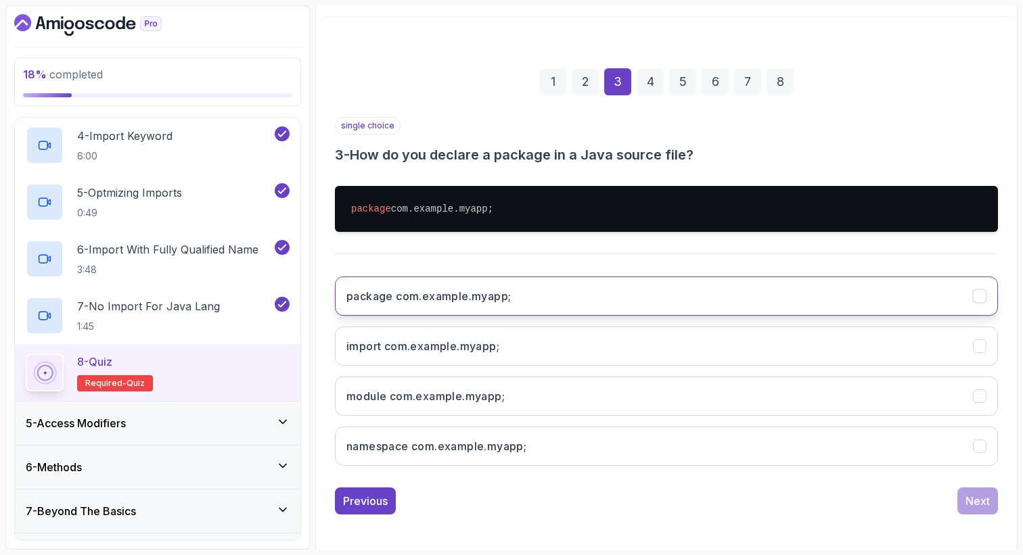
click at [546, 311] on button "package com.example.myapp;" at bounding box center [666, 296] width 663 height 39
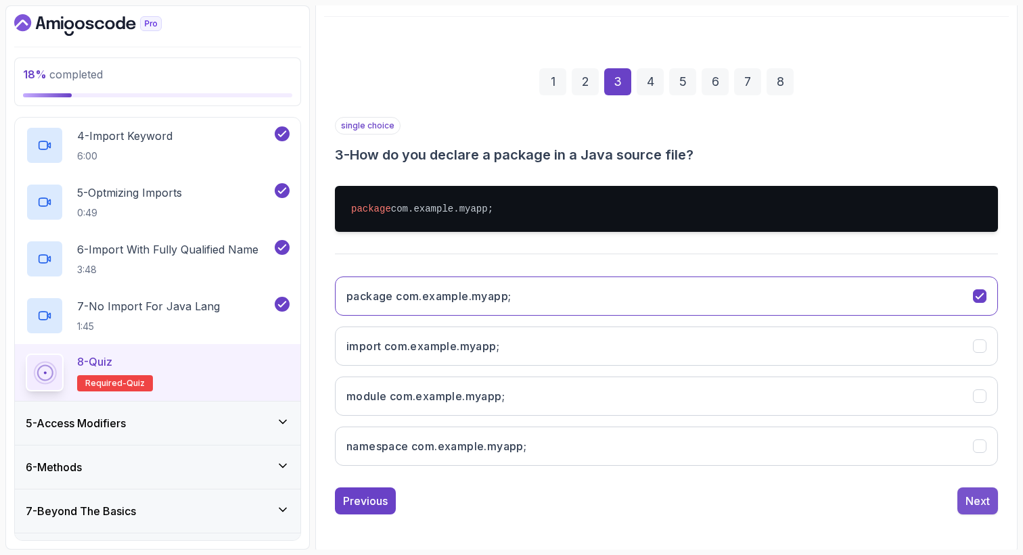
click at [969, 507] on div "Next" at bounding box center [977, 501] width 24 height 16
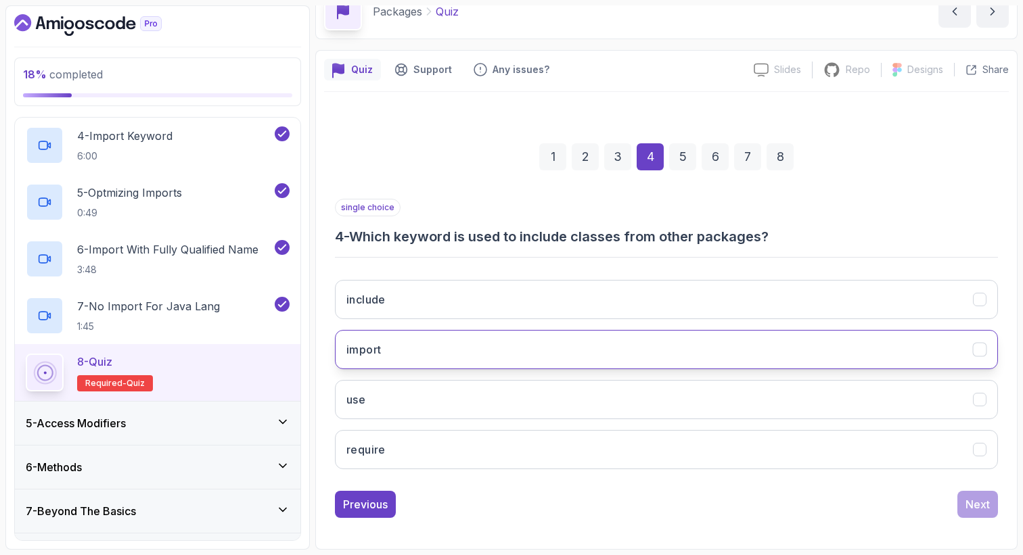
scroll to position [70, 0]
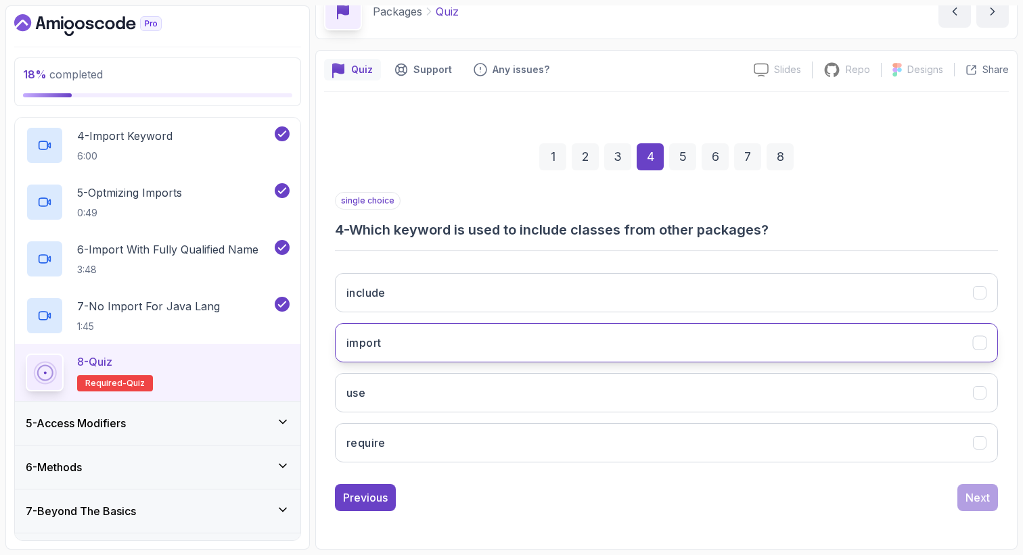
click at [422, 347] on button "import" at bounding box center [666, 342] width 663 height 39
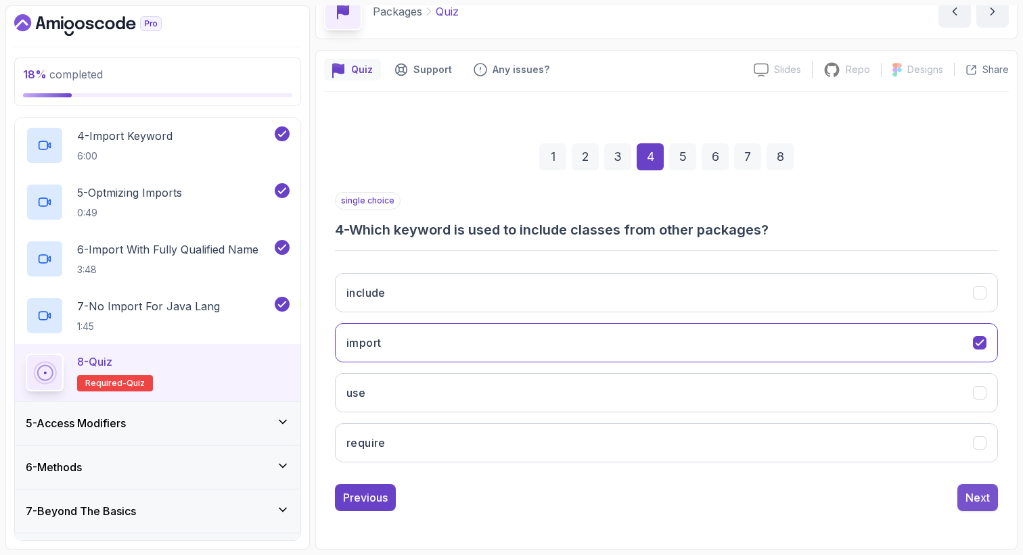
click at [961, 497] on button "Next" at bounding box center [977, 497] width 41 height 27
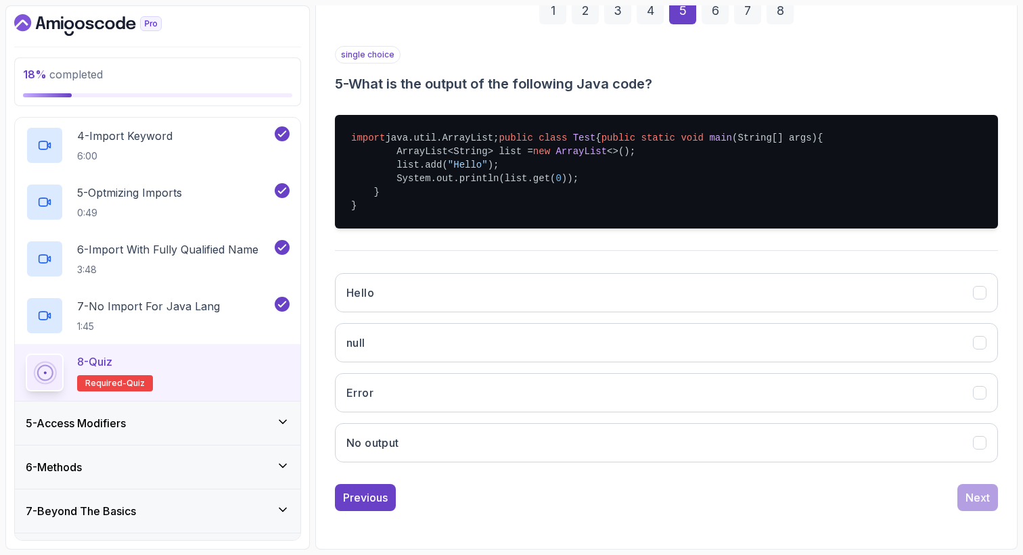
scroll to position [218, 0]
click at [661, 306] on button "Hello" at bounding box center [666, 292] width 663 height 39
click at [979, 506] on div "Next" at bounding box center [977, 498] width 24 height 16
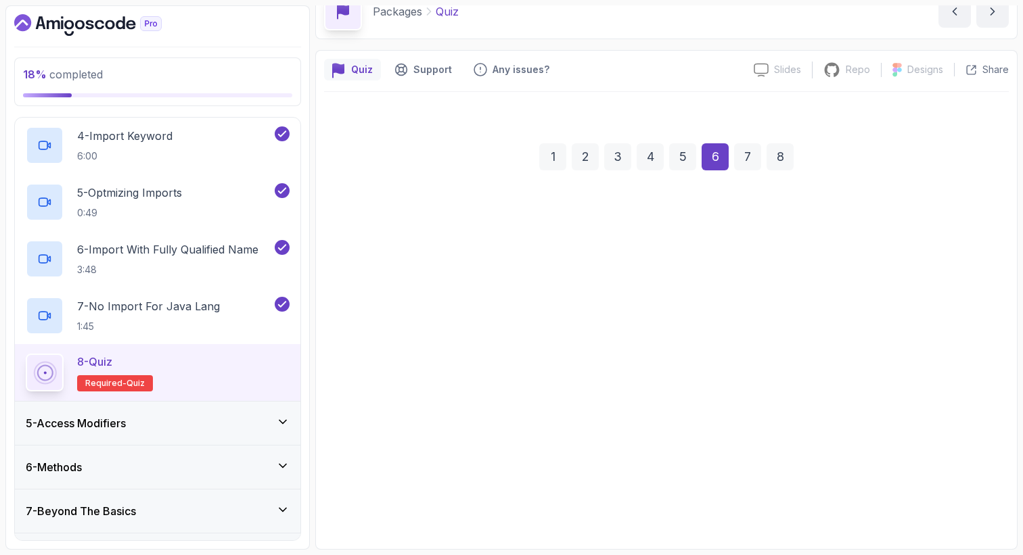
scroll to position [70, 0]
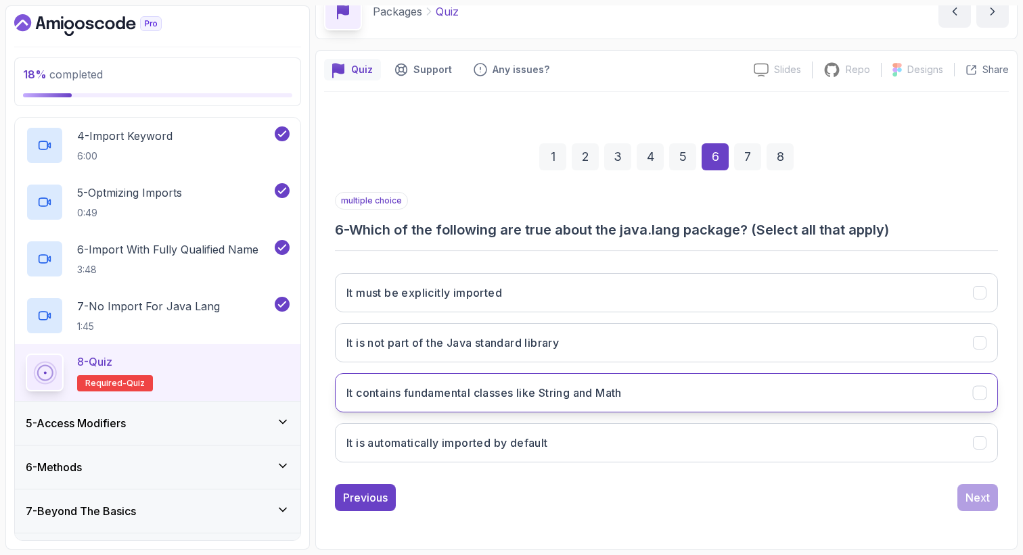
click at [574, 394] on h3 "It contains fundamental classes like String and Math" at bounding box center [483, 393] width 275 height 16
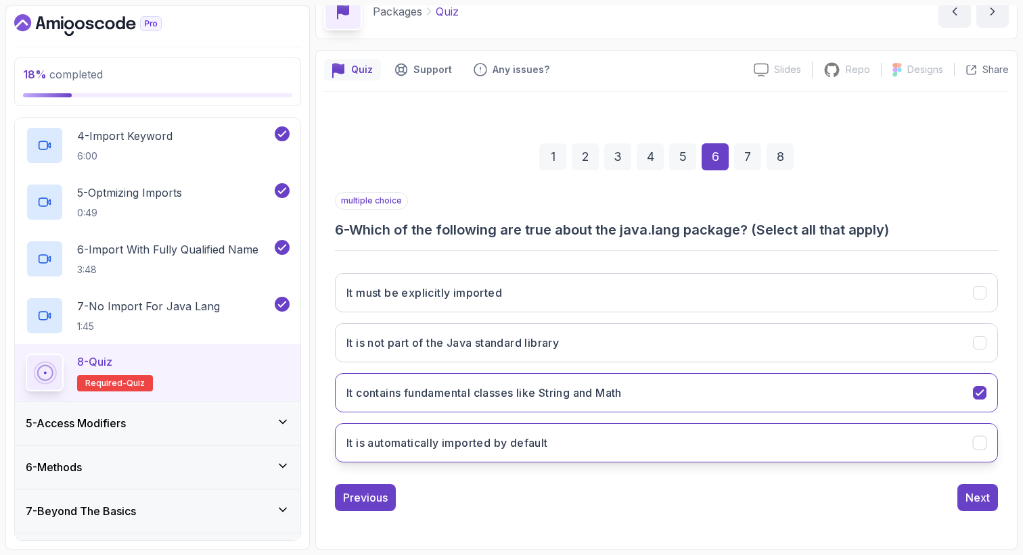
click at [566, 450] on button "It is automatically imported by default" at bounding box center [666, 442] width 663 height 39
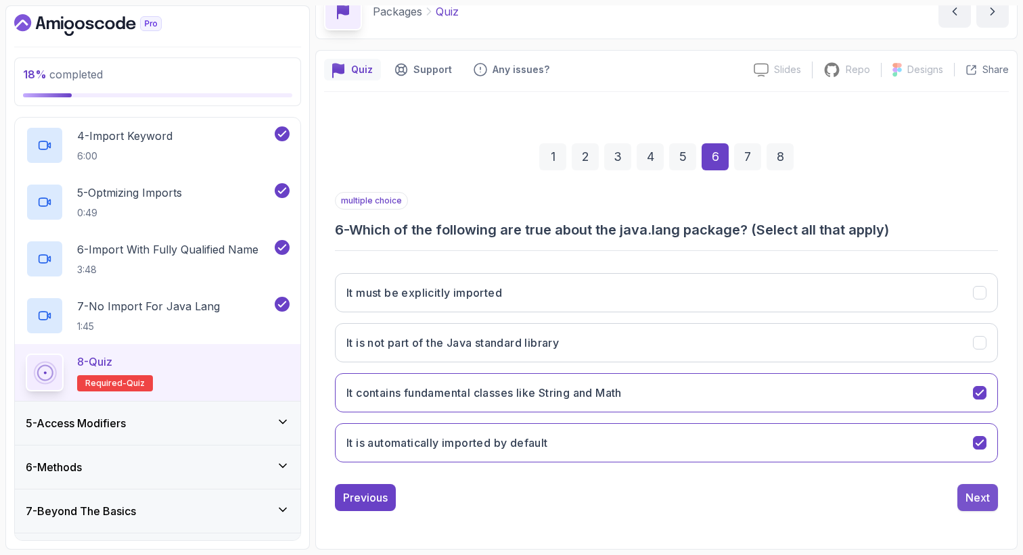
click at [969, 496] on div "Next" at bounding box center [977, 498] width 24 height 16
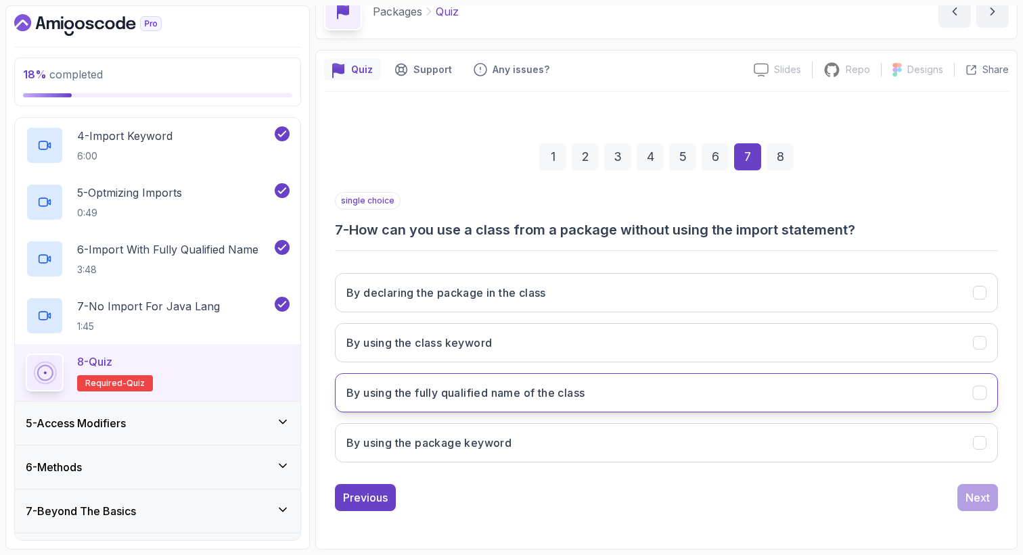
click at [523, 393] on h3 "By using the fully qualified name of the class" at bounding box center [465, 393] width 238 height 16
click at [975, 488] on button "Next" at bounding box center [977, 497] width 41 height 27
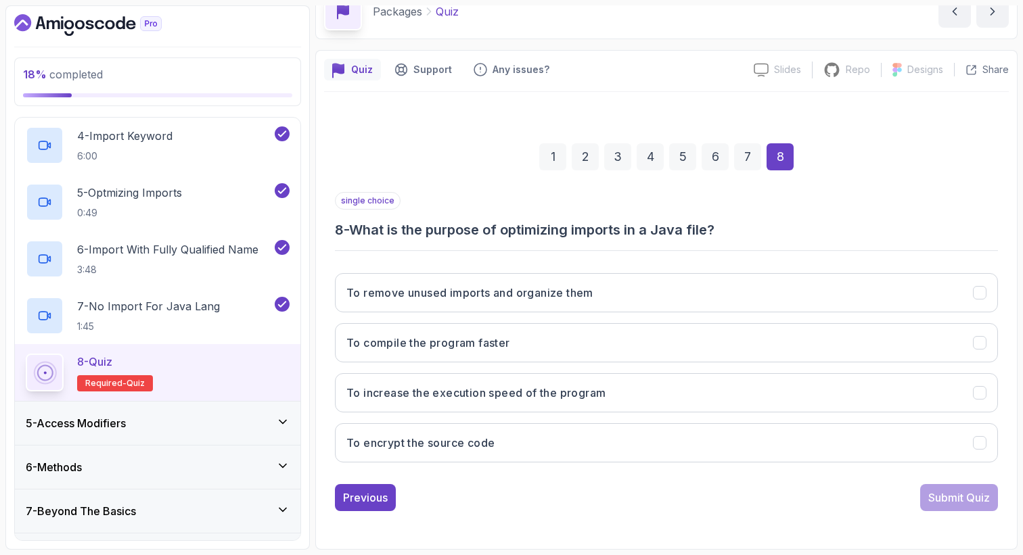
click at [705, 149] on div "6" at bounding box center [714, 156] width 27 height 27
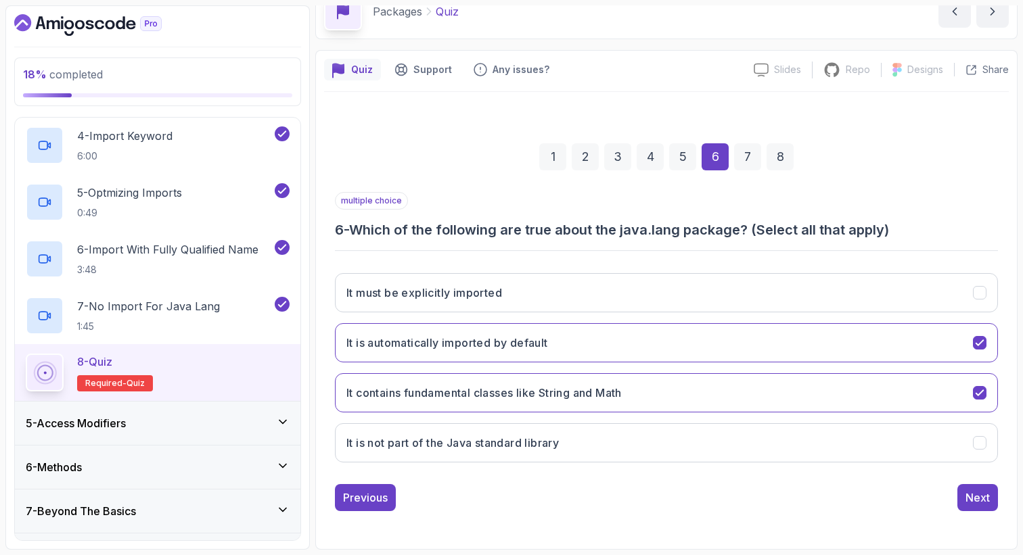
click at [778, 154] on div "8" at bounding box center [779, 156] width 27 height 27
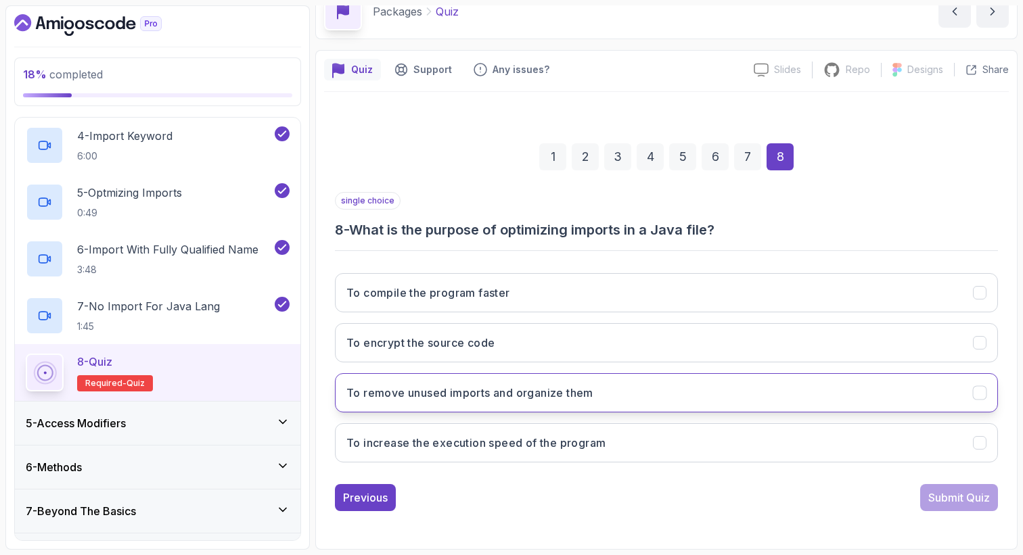
click at [535, 400] on h3 "To remove unused imports and organize them" at bounding box center [469, 393] width 247 height 16
click at [931, 502] on div "Submit Quiz" at bounding box center [959, 498] width 62 height 16
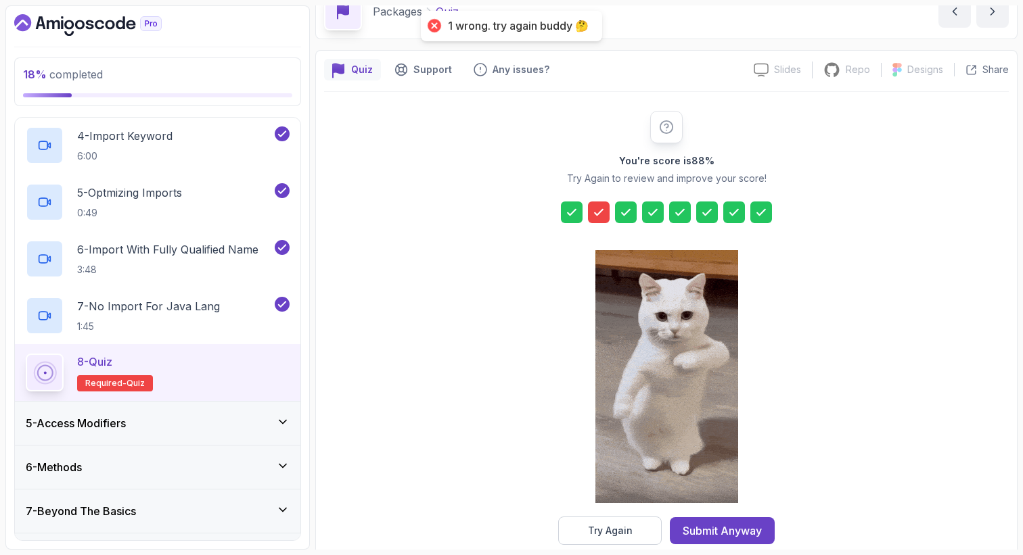
click at [599, 221] on div at bounding box center [599, 213] width 22 height 22
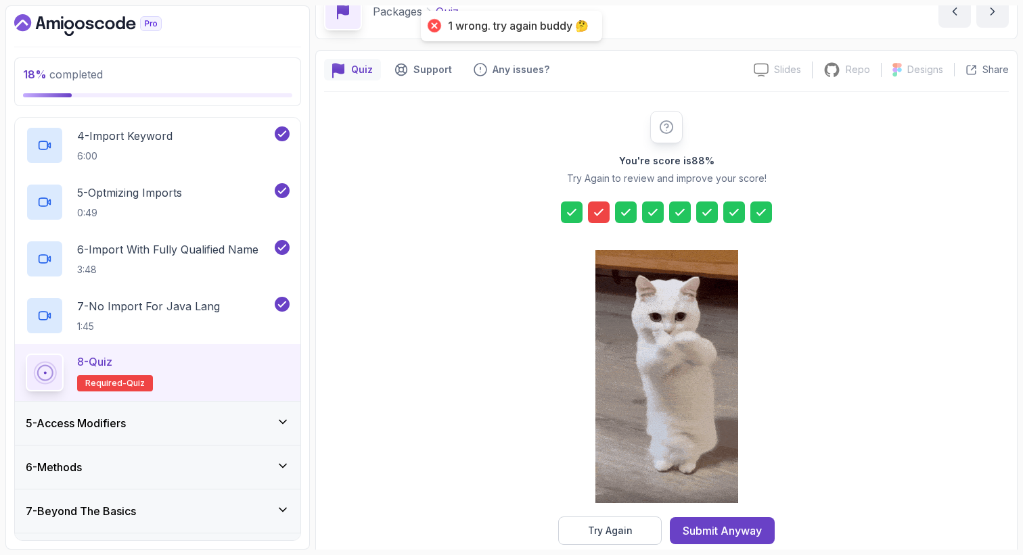
click at [599, 221] on div at bounding box center [599, 213] width 22 height 22
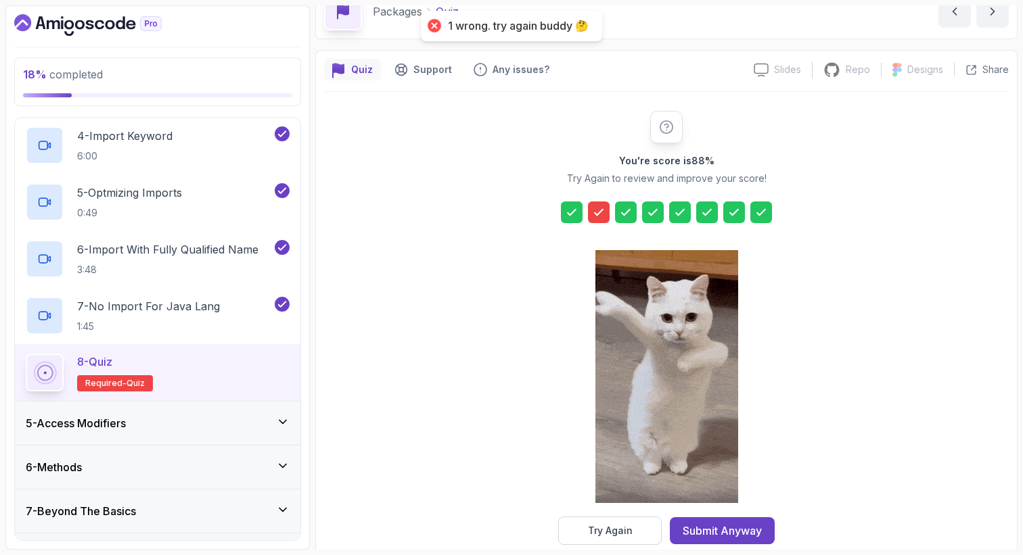
click at [599, 202] on div at bounding box center [599, 213] width 22 height 22
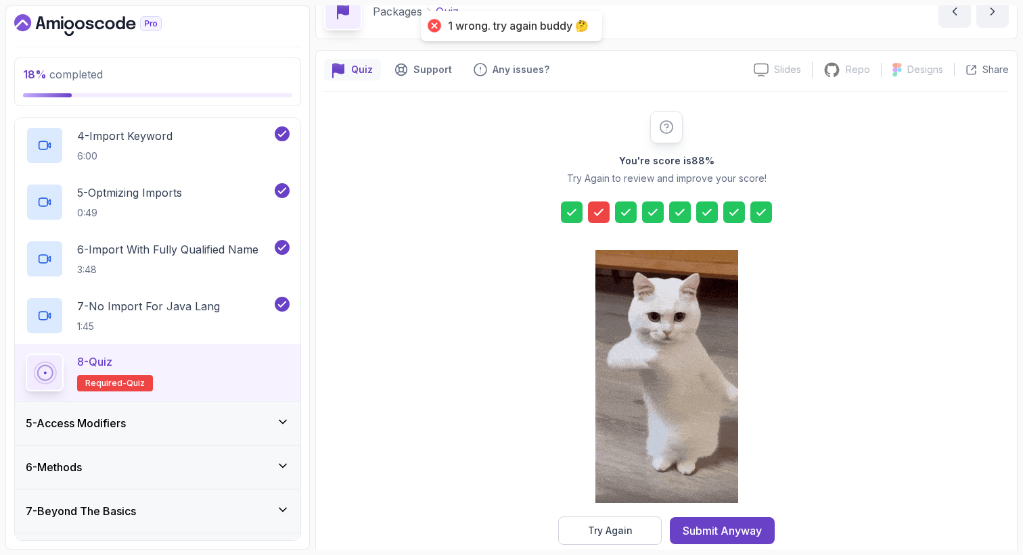
click at [599, 204] on div at bounding box center [599, 213] width 22 height 22
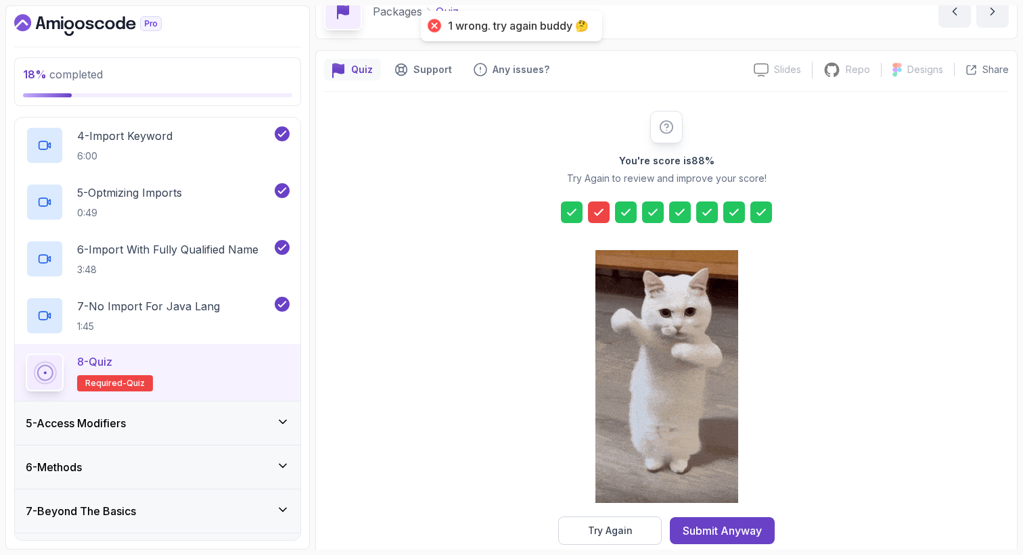
click at [599, 204] on div at bounding box center [599, 213] width 22 height 22
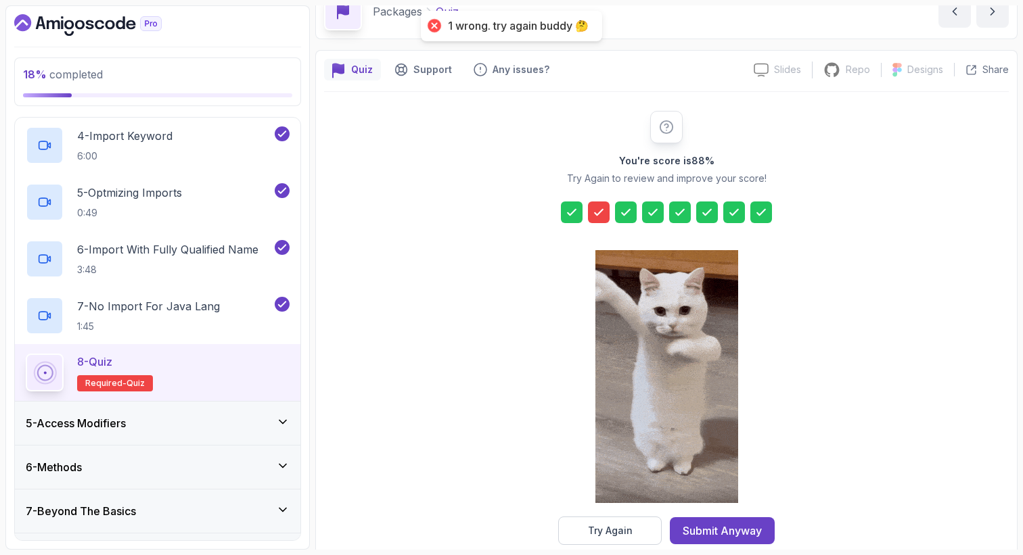
click at [562, 205] on div at bounding box center [572, 213] width 22 height 22
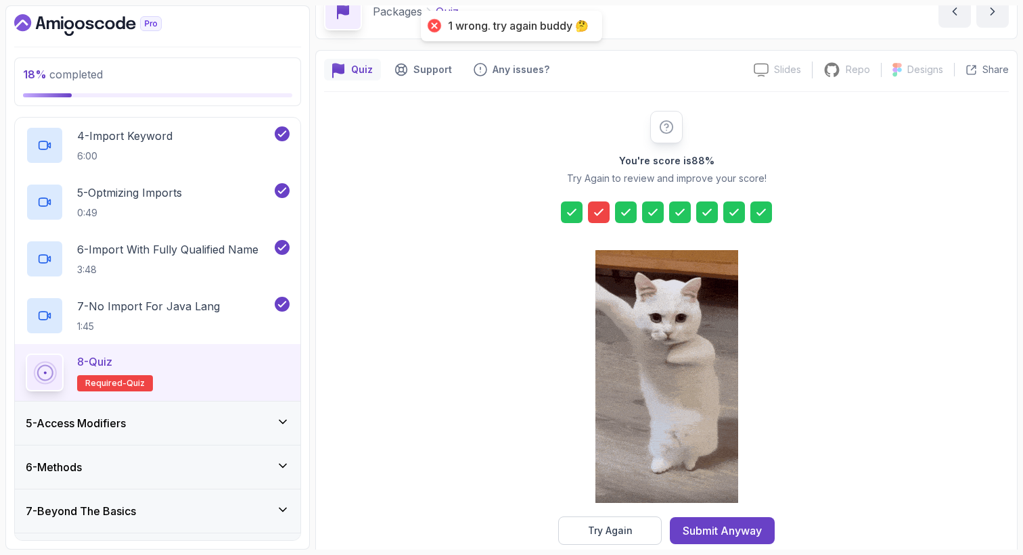
click at [562, 205] on div at bounding box center [572, 213] width 22 height 22
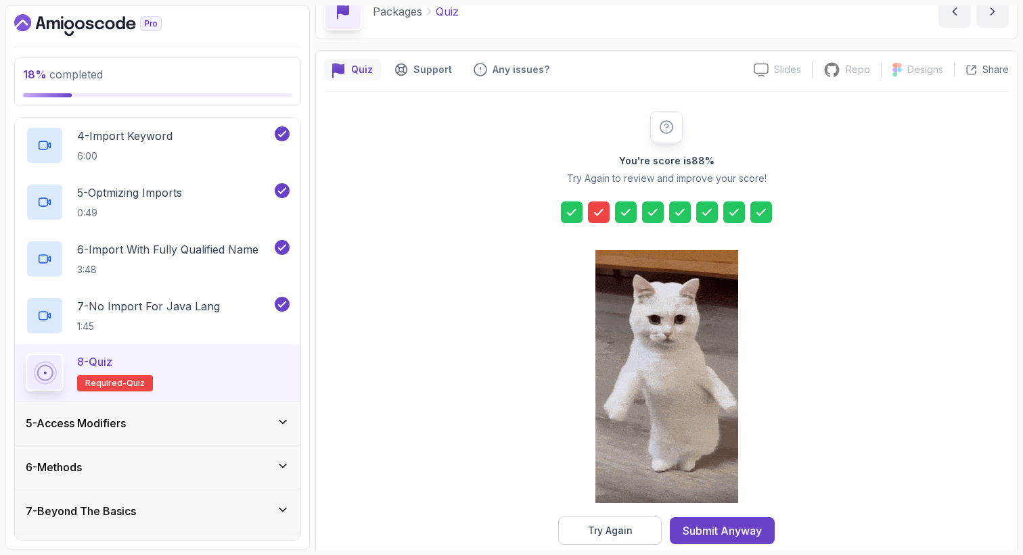
click at [599, 214] on icon at bounding box center [598, 212] width 8 height 5
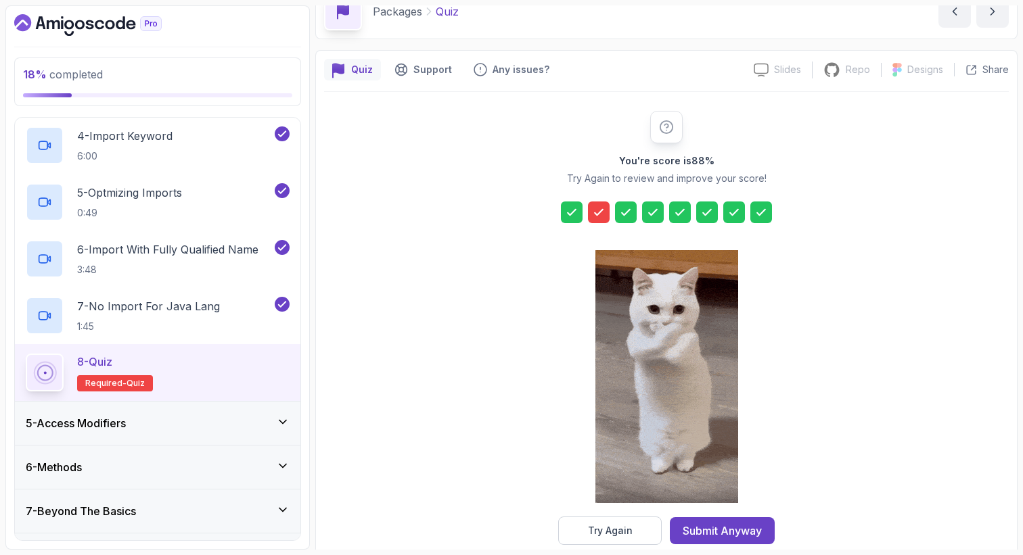
click at [599, 214] on icon at bounding box center [598, 212] width 8 height 5
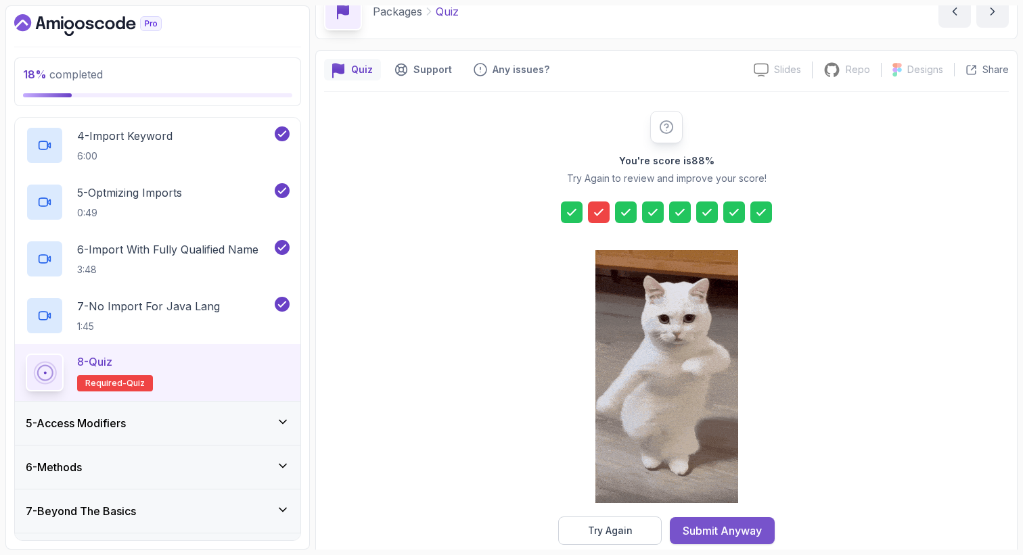
click at [708, 532] on div "Submit Anyway" at bounding box center [721, 531] width 79 height 16
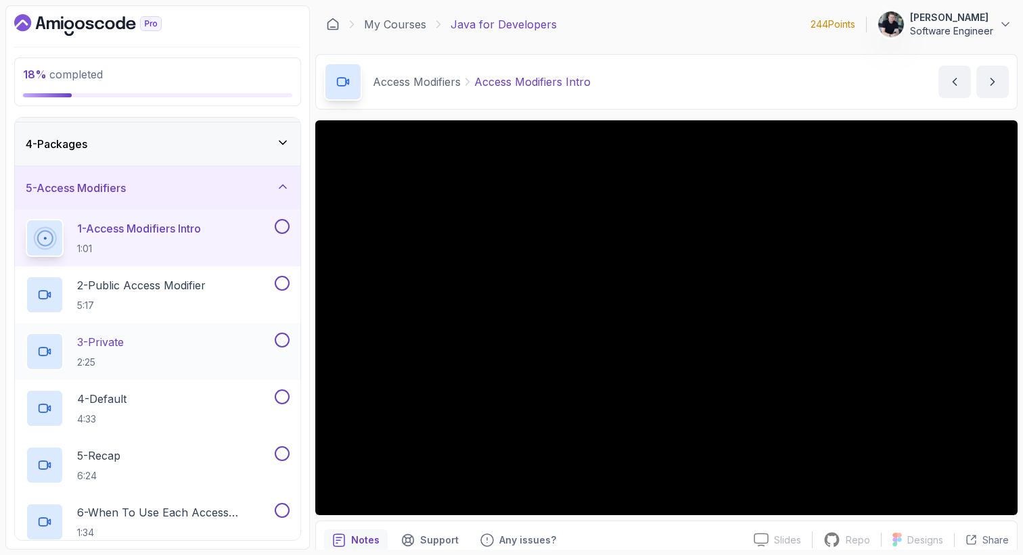
scroll to position [126, 0]
click at [76, 18] on icon "Dashboard" at bounding box center [87, 25] width 147 height 22
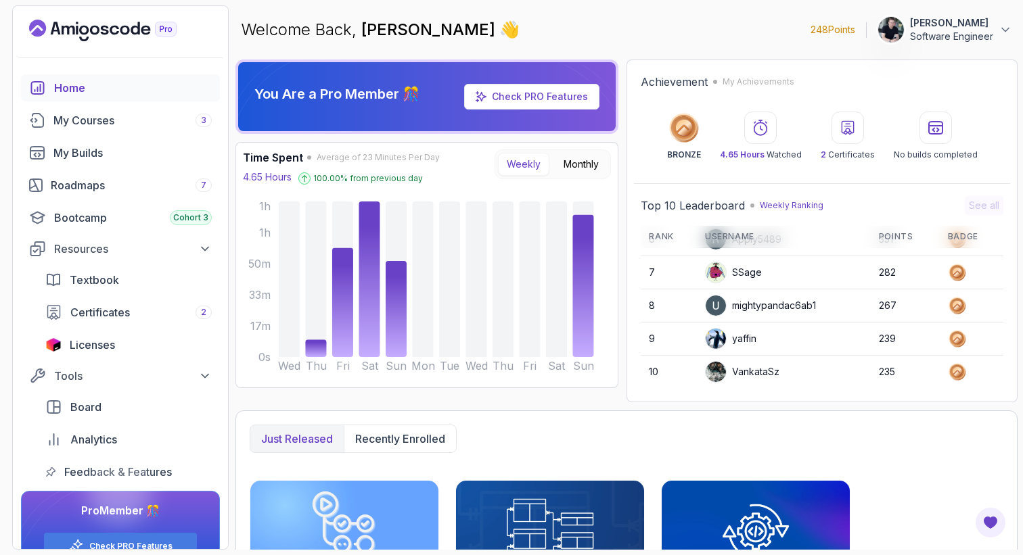
scroll to position [191, 0]
click at [767, 203] on p "Weekly Ranking" at bounding box center [792, 205] width 64 height 11
click at [833, 32] on p "248 Points" at bounding box center [832, 30] width 45 height 14
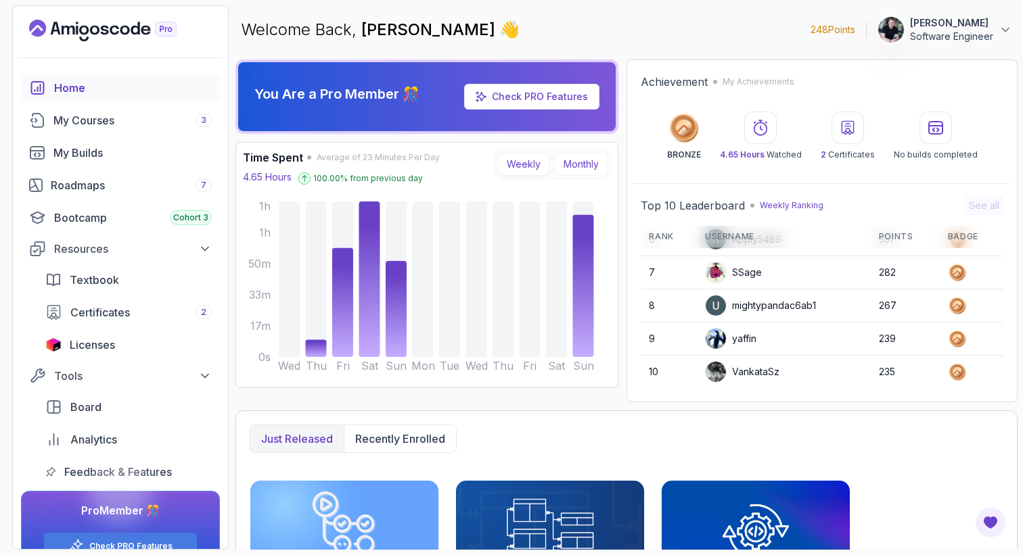
click at [570, 167] on button "Monthly" at bounding box center [581, 164] width 53 height 23
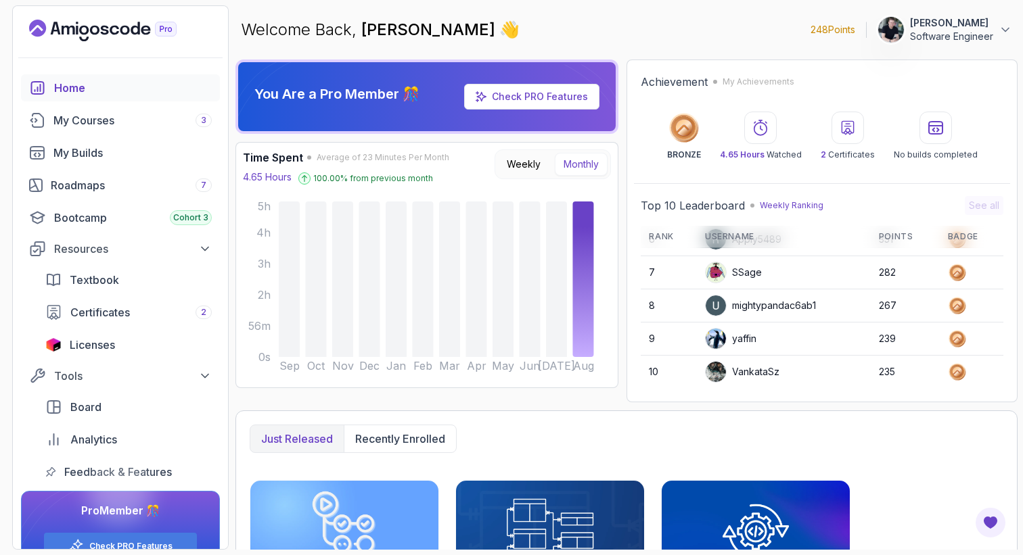
click at [536, 176] on div "Weekly Monthly" at bounding box center [552, 164] width 116 height 30
click at [537, 171] on button "Weekly" at bounding box center [523, 164] width 51 height 23
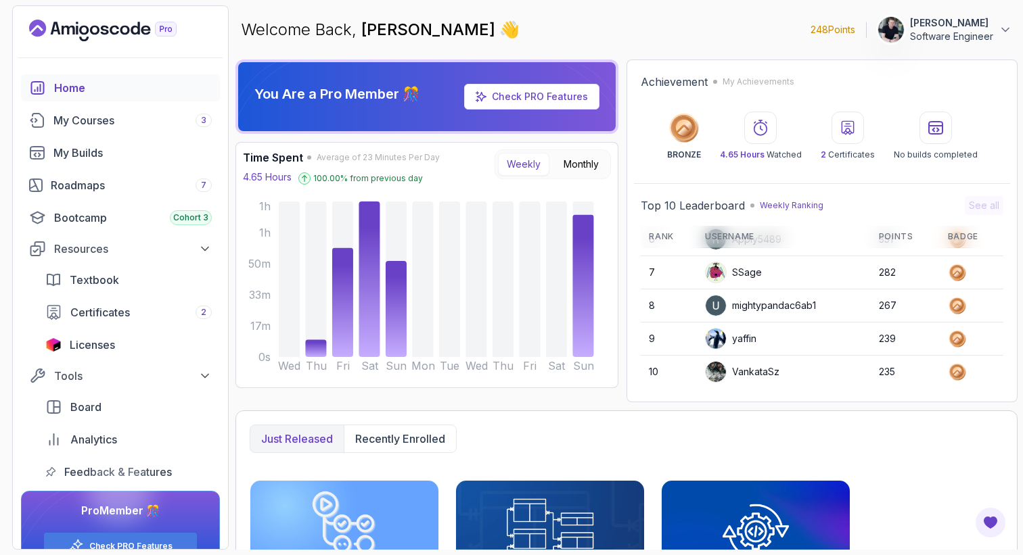
click at [496, 104] on link "Check PRO Features" at bounding box center [531, 97] width 135 height 26
click at [517, 98] on link "Check PRO Features" at bounding box center [540, 96] width 96 height 11
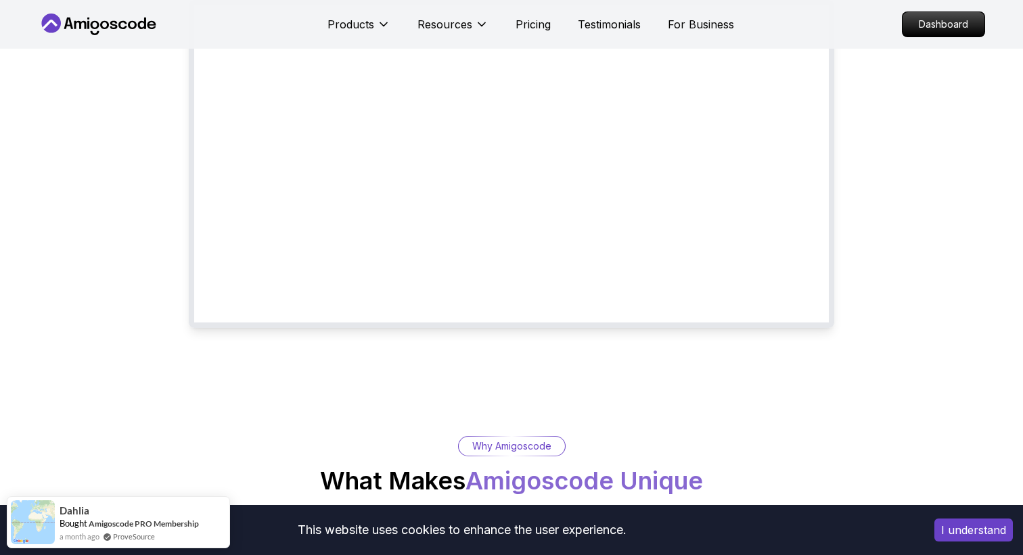
scroll to position [136, 0]
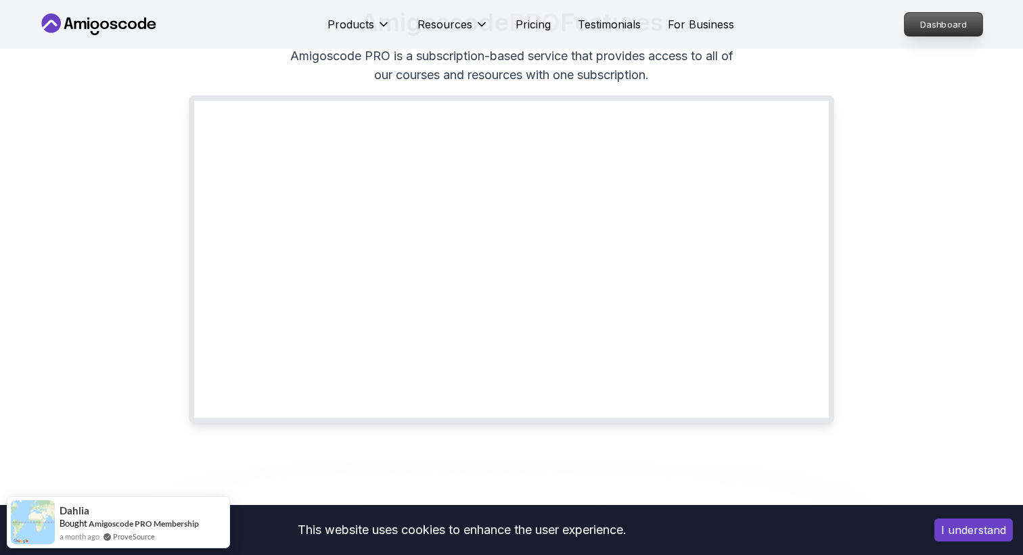
click at [925, 28] on p "Dashboard" at bounding box center [943, 24] width 78 height 23
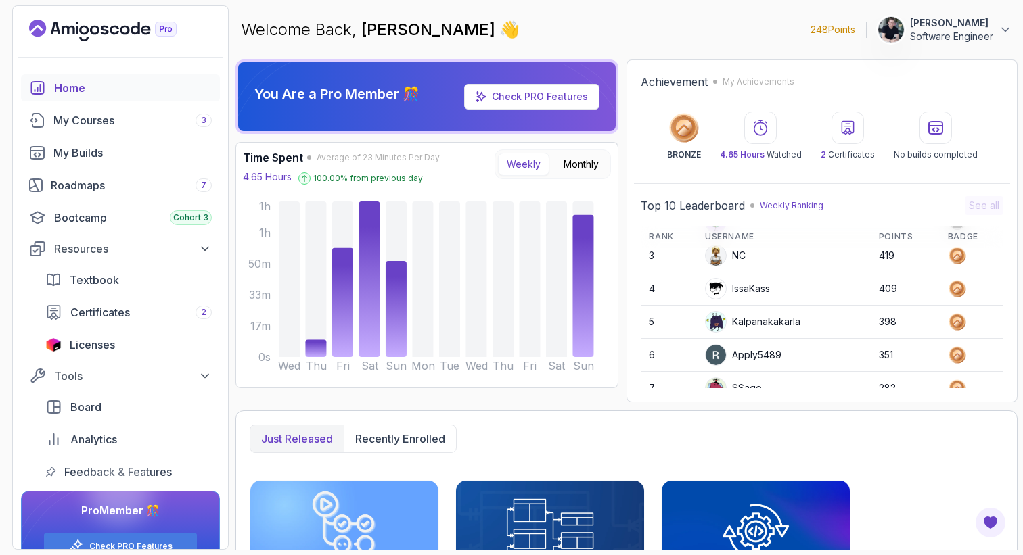
scroll to position [72, 0]
click at [777, 204] on p "Weekly Ranking" at bounding box center [792, 205] width 64 height 11
click at [897, 235] on th "Points" at bounding box center [904, 237] width 69 height 22
click at [997, 217] on div "Top 10 Leaderboard Weekly Ranking See all Rank Username Points Badge 1 [PERSON_…" at bounding box center [821, 292] width 363 height 192
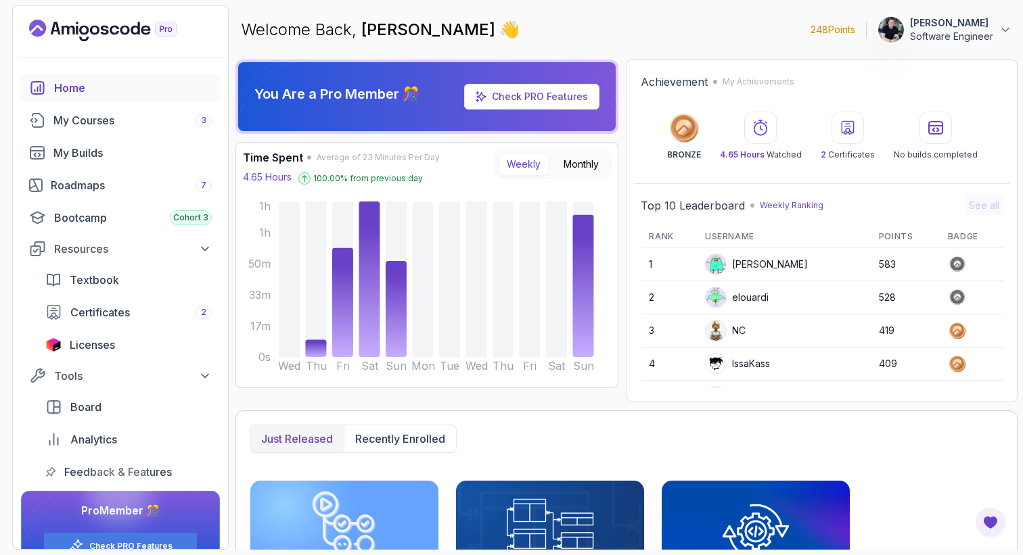
scroll to position [0, 0]
click at [823, 32] on p "248 Points" at bounding box center [832, 30] width 45 height 14
click at [981, 30] on p "Software Engineer" at bounding box center [951, 37] width 83 height 14
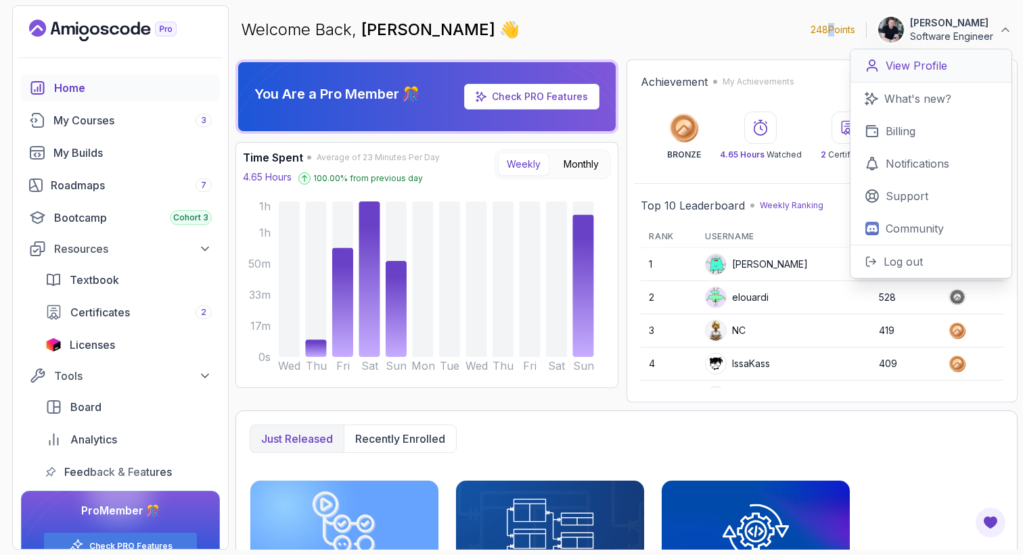
click at [943, 64] on p "View Profile" at bounding box center [916, 65] width 62 height 16
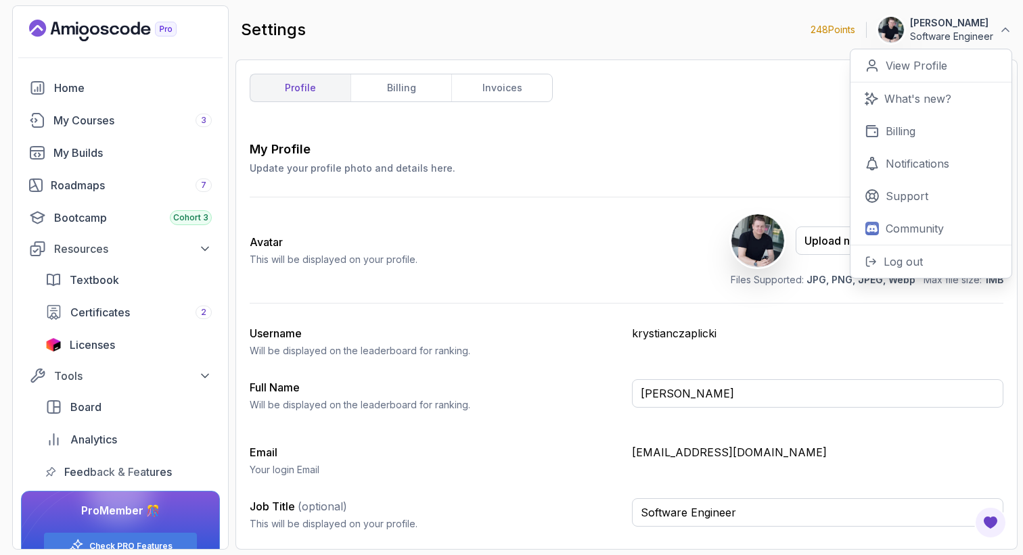
click at [537, 263] on div "Avatar This will be displayed on your profile. Upload new Picture Delete Files …" at bounding box center [626, 250] width 753 height 106
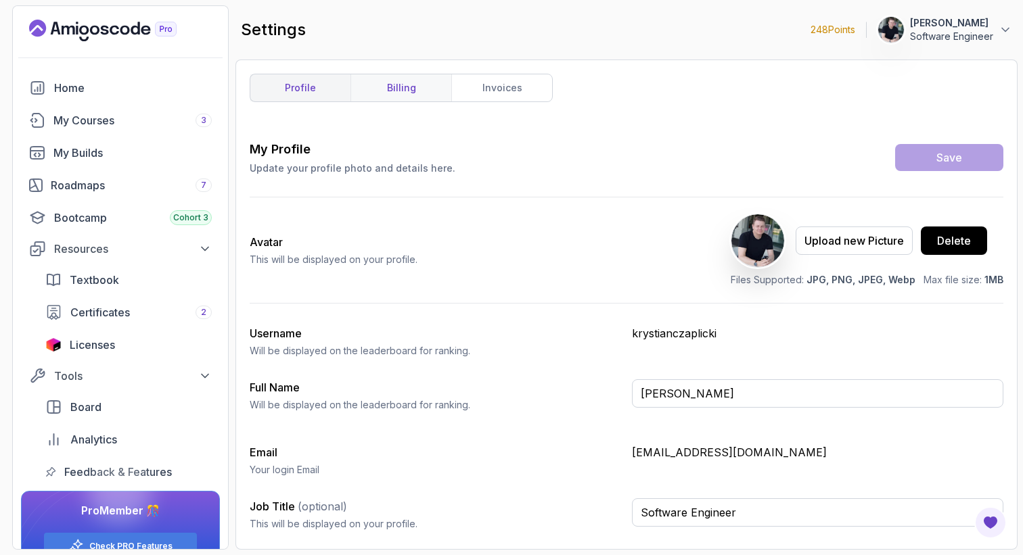
click at [431, 99] on link "billing" at bounding box center [400, 87] width 101 height 27
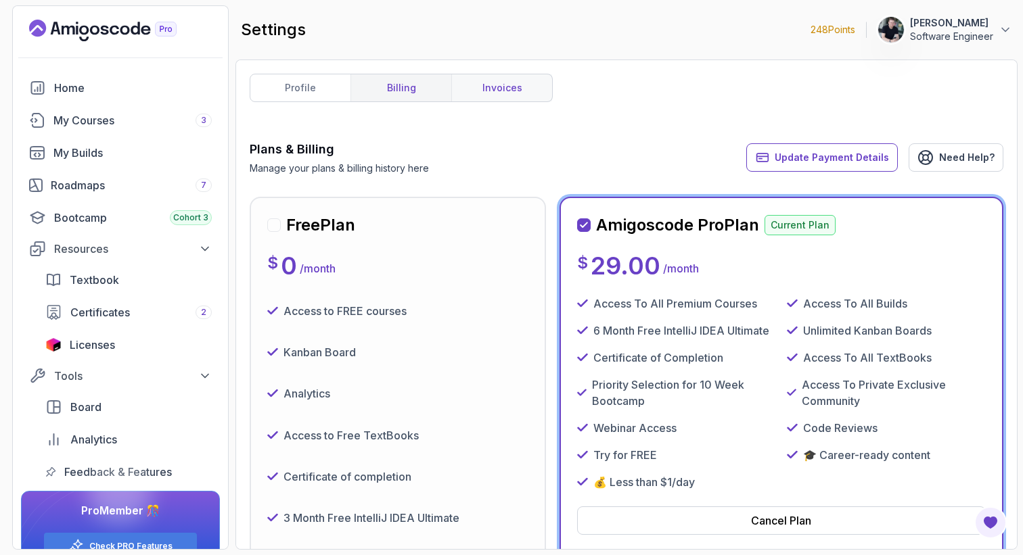
click at [488, 86] on link "invoices" at bounding box center [501, 87] width 101 height 27
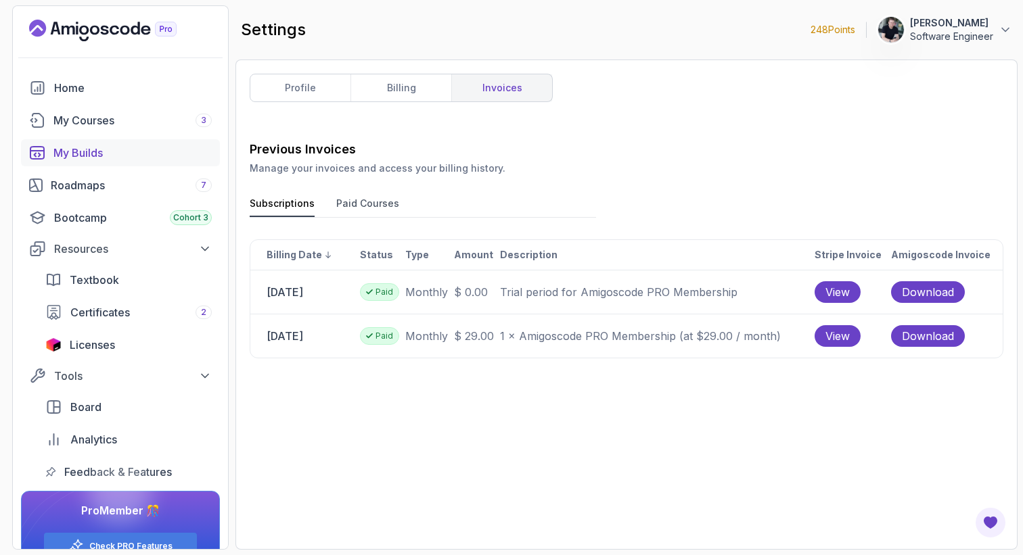
click at [105, 154] on div "My Builds" at bounding box center [132, 153] width 158 height 16
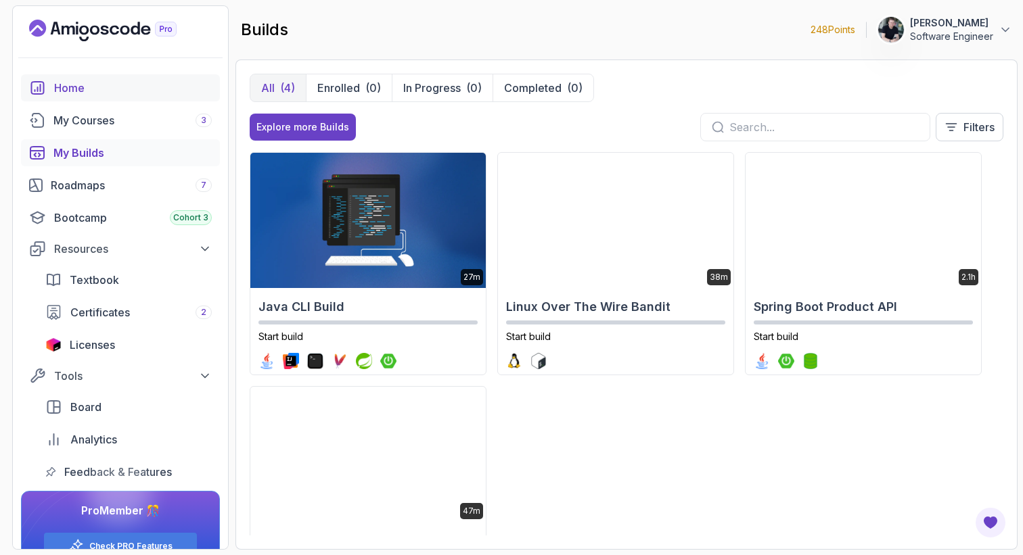
click at [80, 85] on div "Home" at bounding box center [133, 88] width 158 height 16
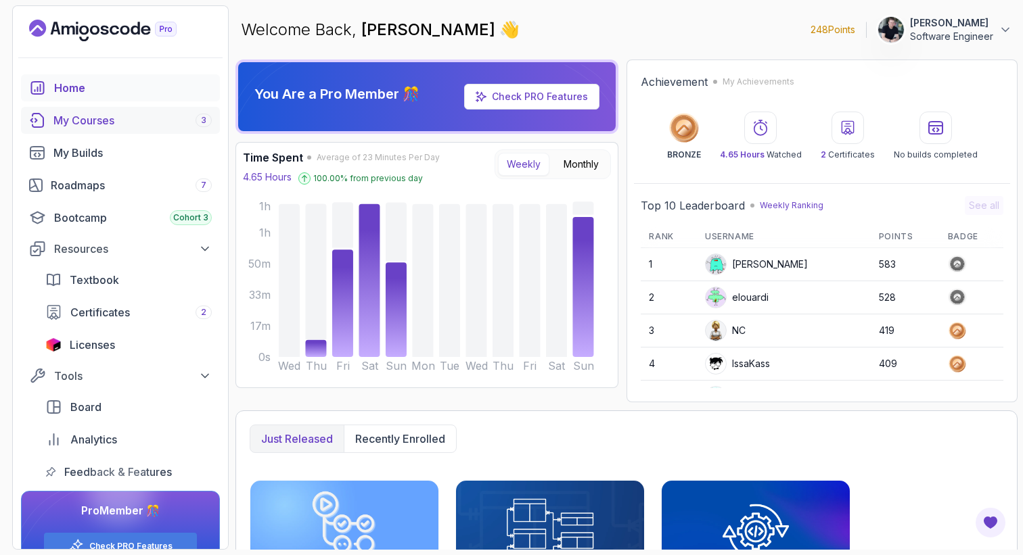
click at [177, 131] on link "My Courses 3" at bounding box center [120, 120] width 199 height 27
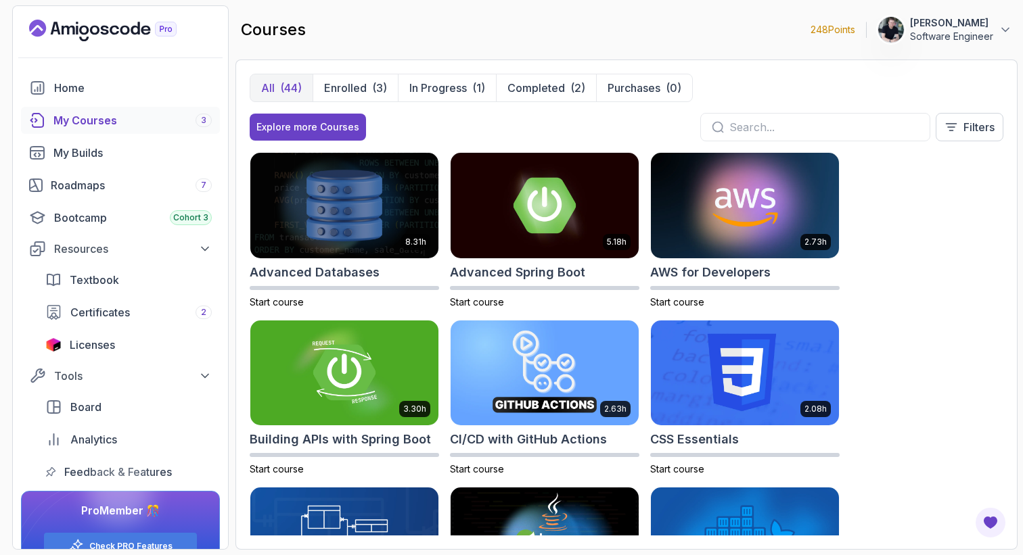
click at [356, 101] on div "All (44) Enrolled (3) In Progress (1) Completed (2) Purchases (0)" at bounding box center [471, 88] width 443 height 28
click at [357, 95] on p "Enrolled" at bounding box center [345, 88] width 43 height 16
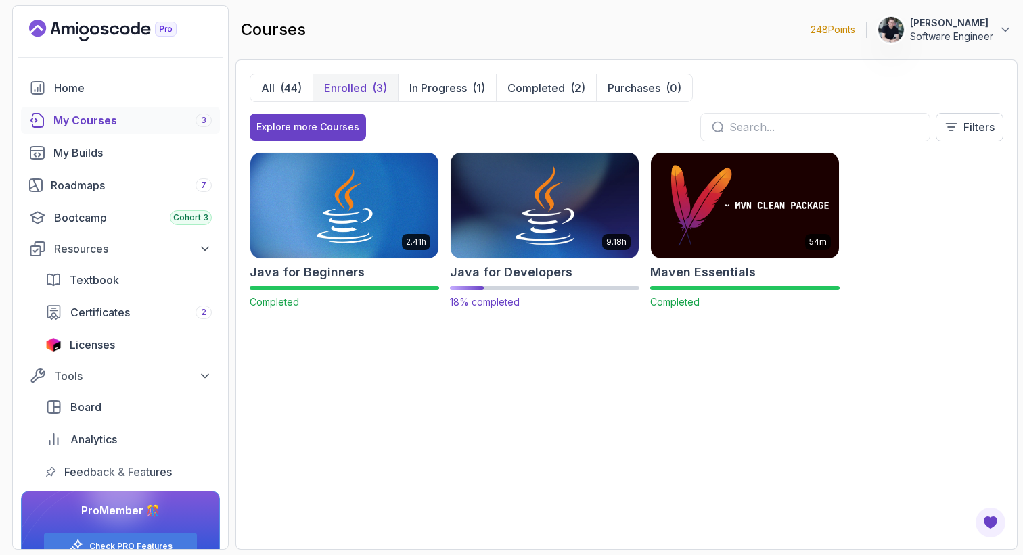
click at [527, 303] on p "18% completed" at bounding box center [544, 303] width 189 height 14
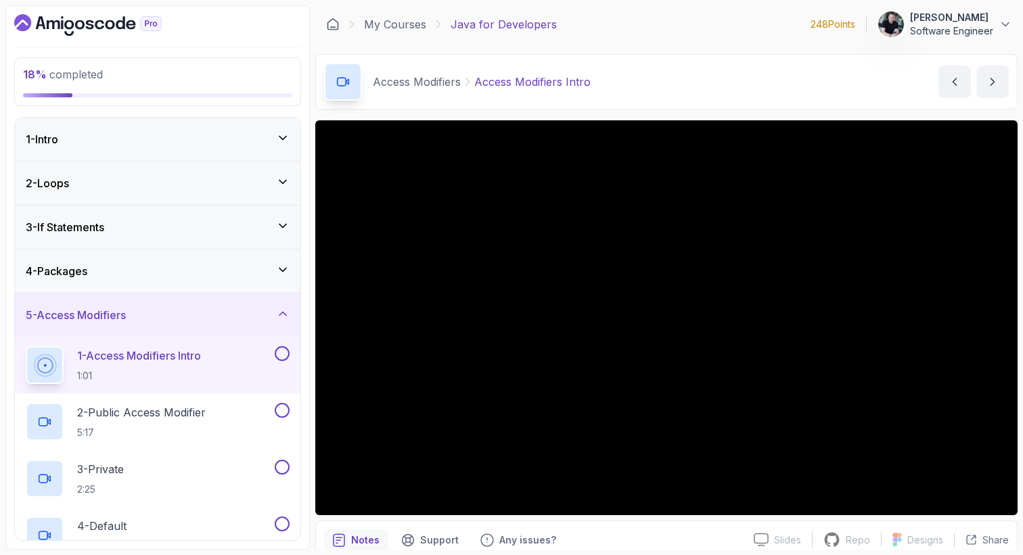
click at [90, 313] on h3 "5 - Access Modifiers" at bounding box center [76, 315] width 100 height 16
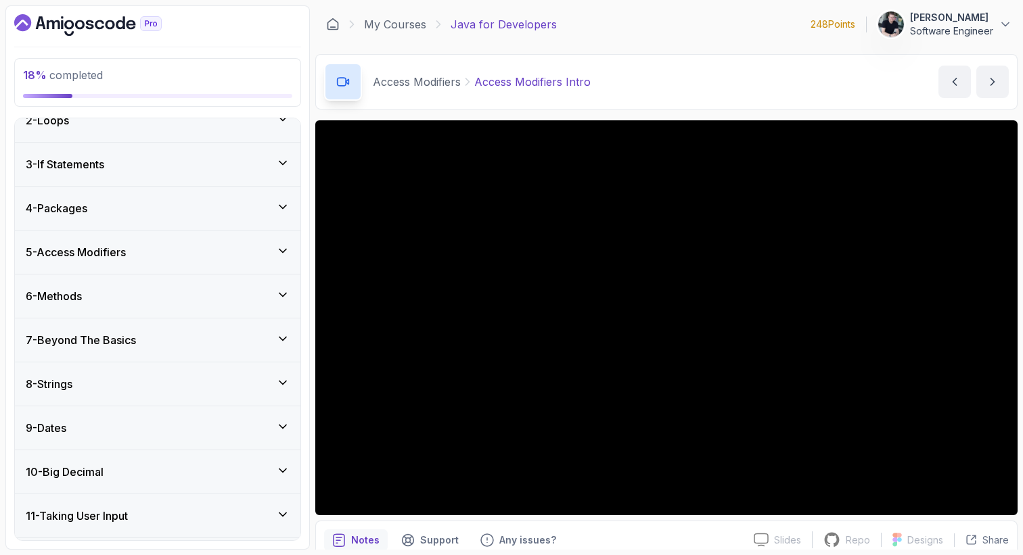
scroll to position [60, 0]
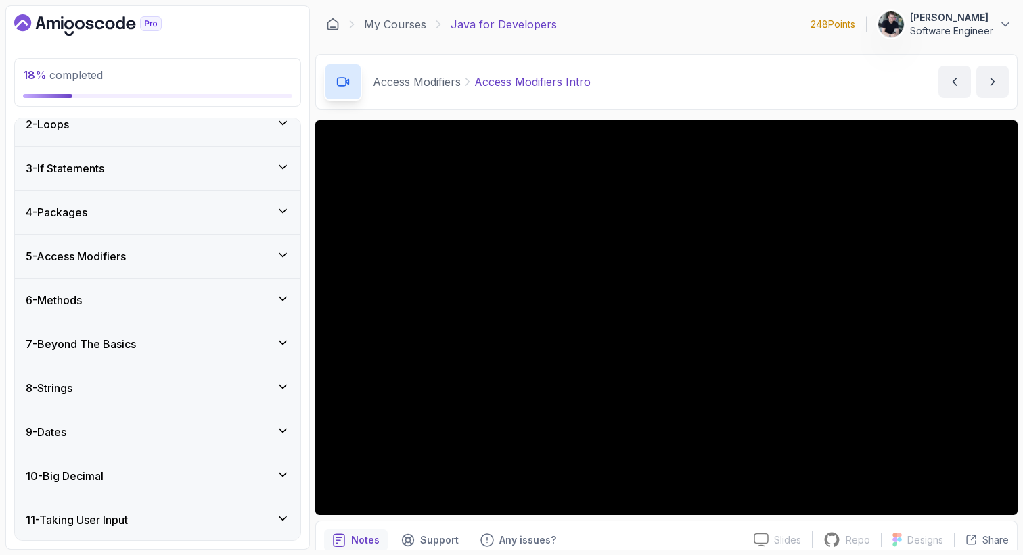
click at [101, 275] on div "5 - Access Modifiers" at bounding box center [157, 256] width 285 height 43
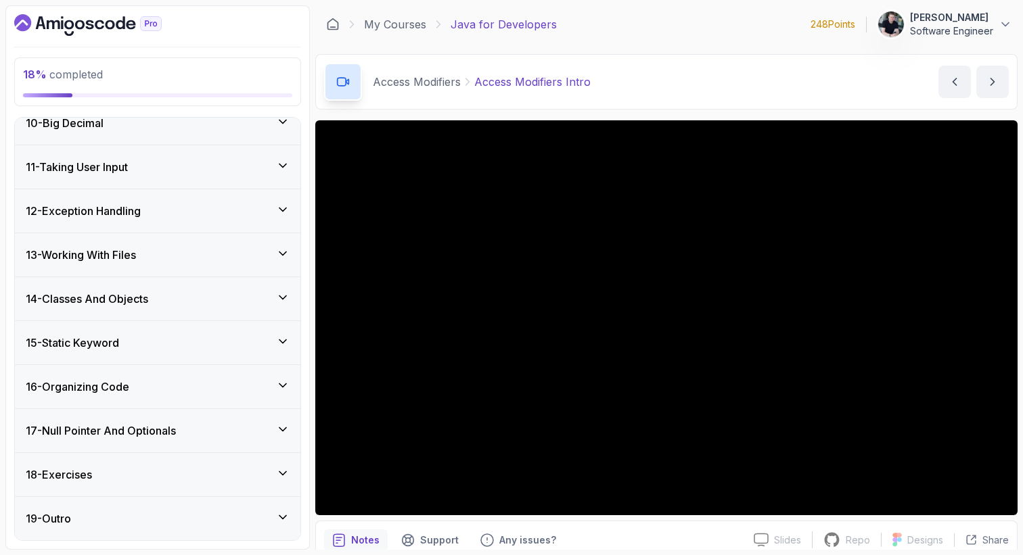
scroll to position [866, 0]
click at [119, 475] on div "18 - Exercises" at bounding box center [158, 475] width 264 height 16
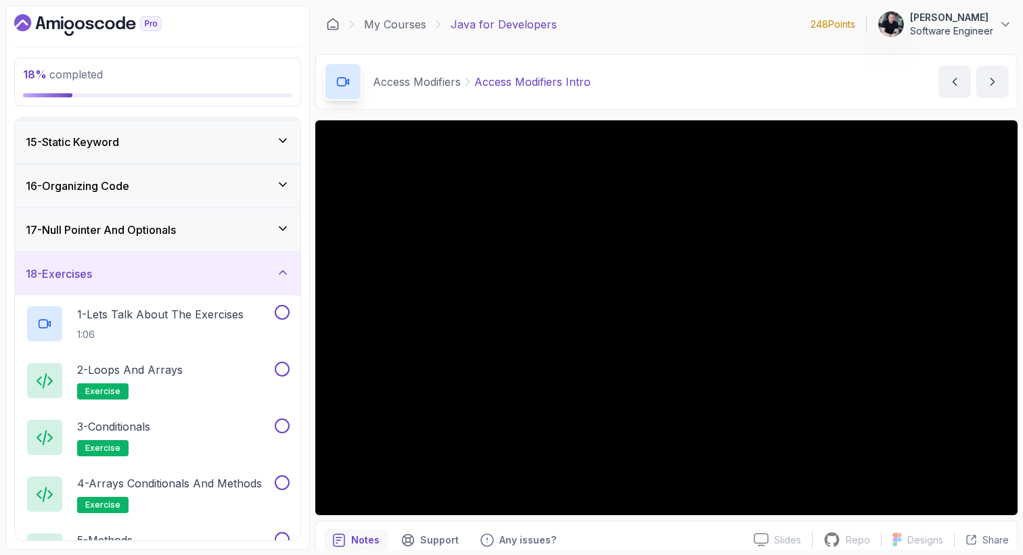
scroll to position [615, 0]
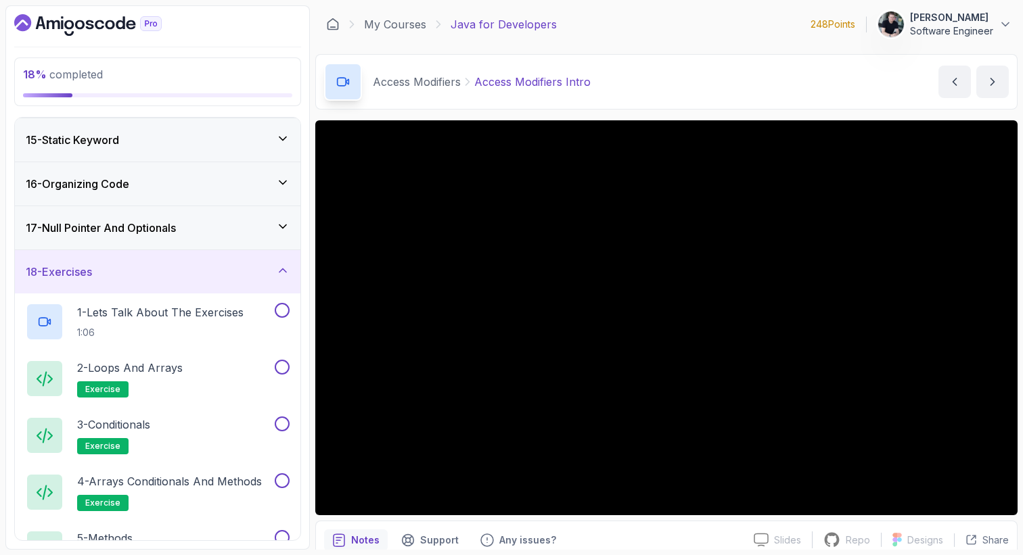
click at [103, 264] on div "18 - Exercises" at bounding box center [158, 272] width 264 height 16
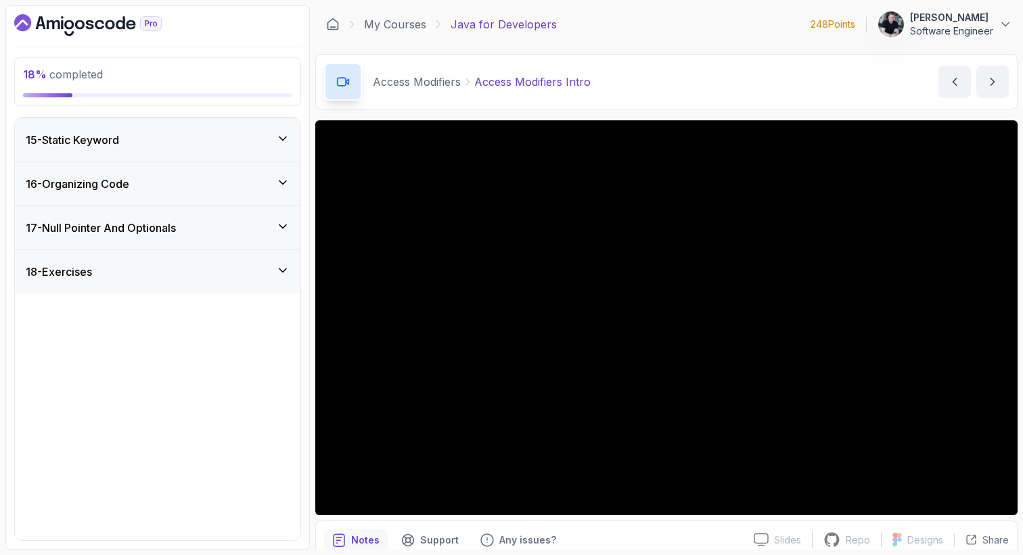
scroll to position [412, 0]
